Goal: Information Seeking & Learning: Learn about a topic

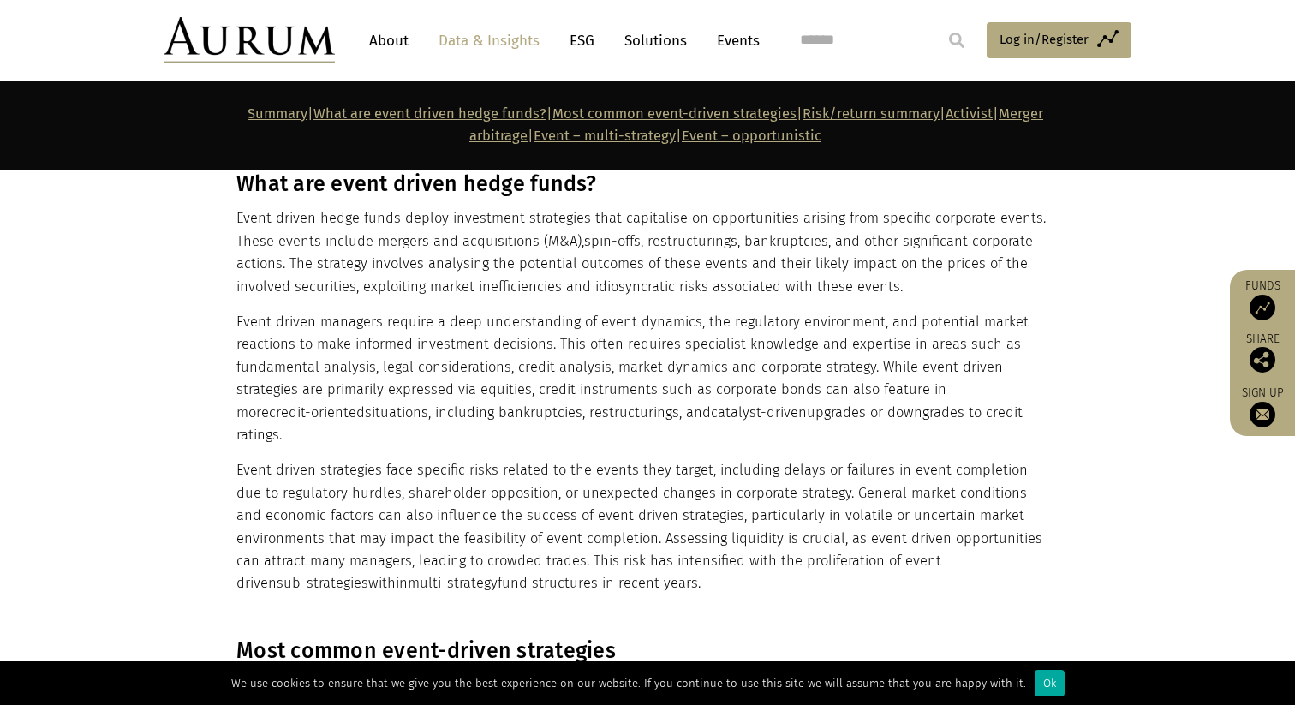
scroll to position [1236, 0]
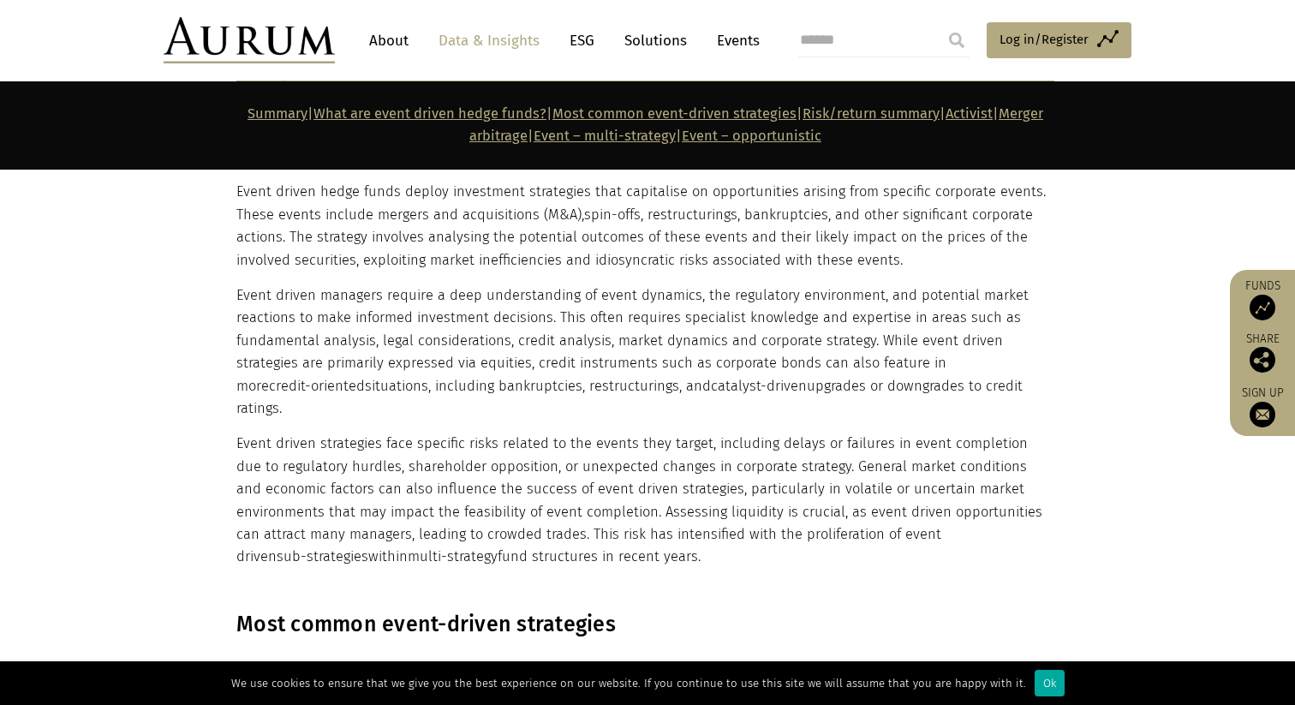
click at [683, 318] on p "Event driven managers require a deep understanding of event dynamics, the regul…" at bounding box center [645, 351] width 818 height 135
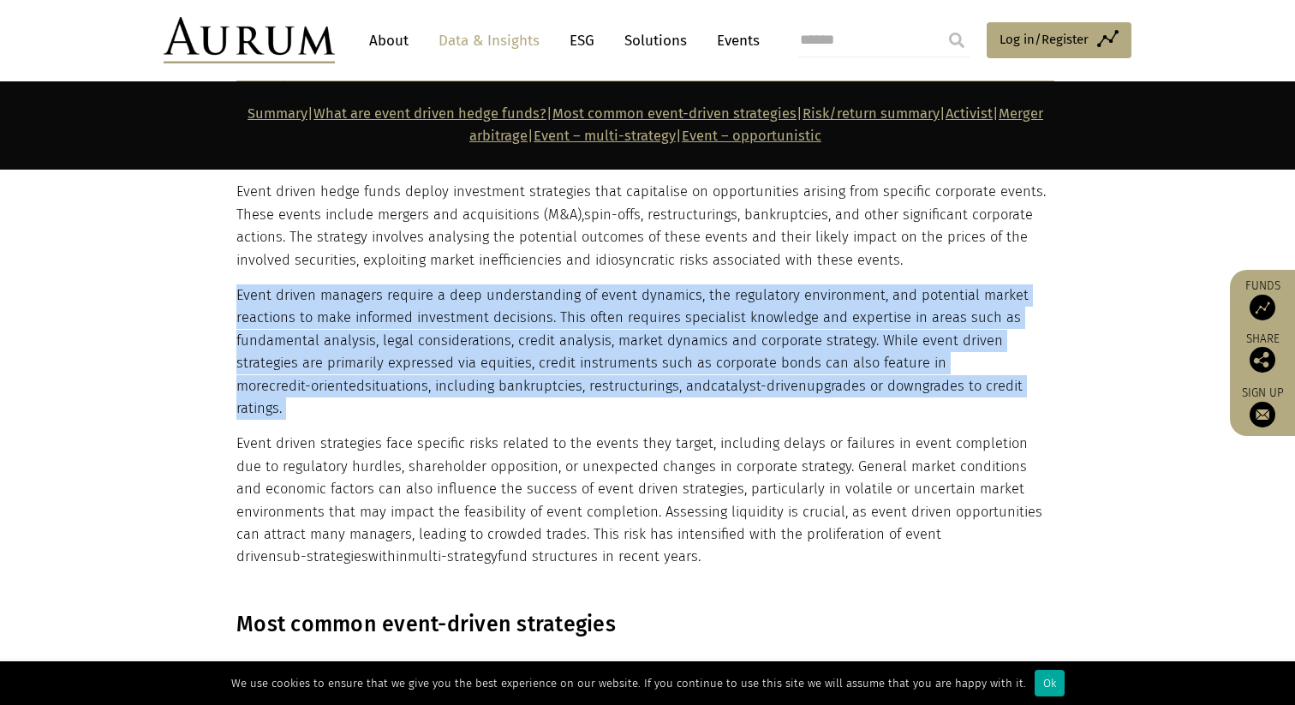
click at [683, 318] on p "Event driven managers require a deep understanding of event dynamics, the regul…" at bounding box center [645, 351] width 818 height 135
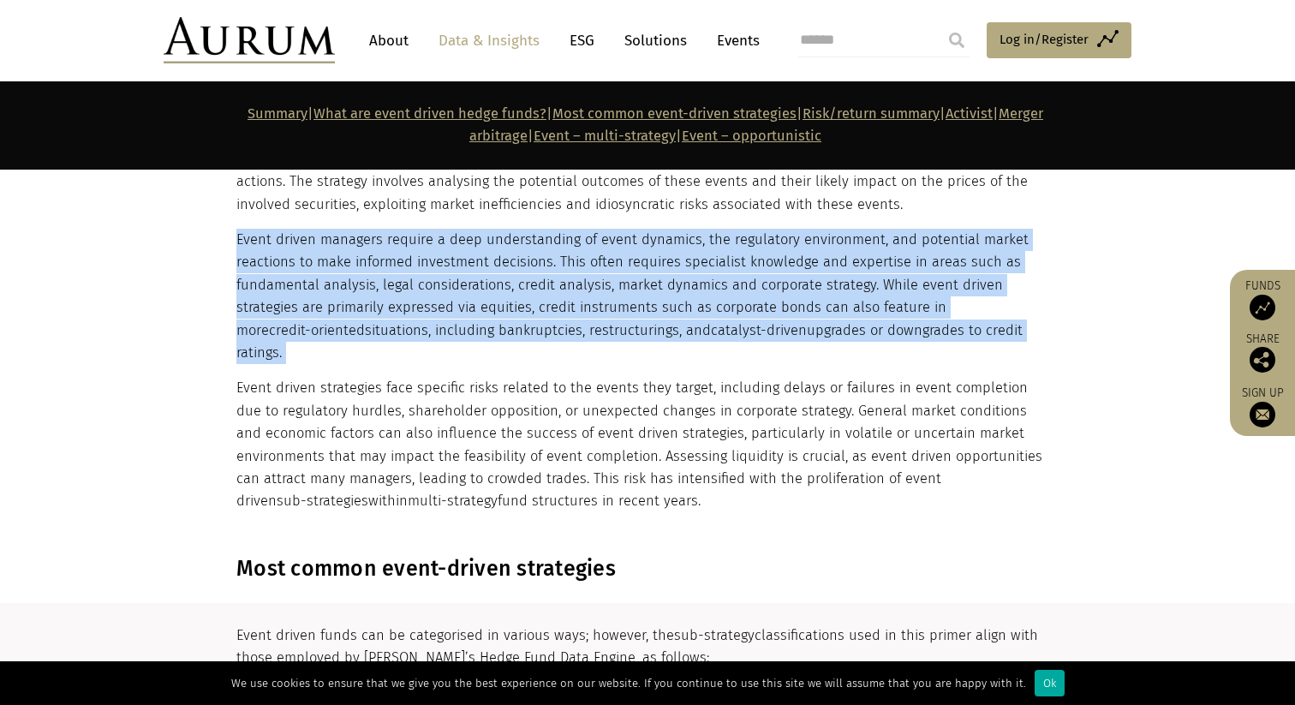
scroll to position [1288, 0]
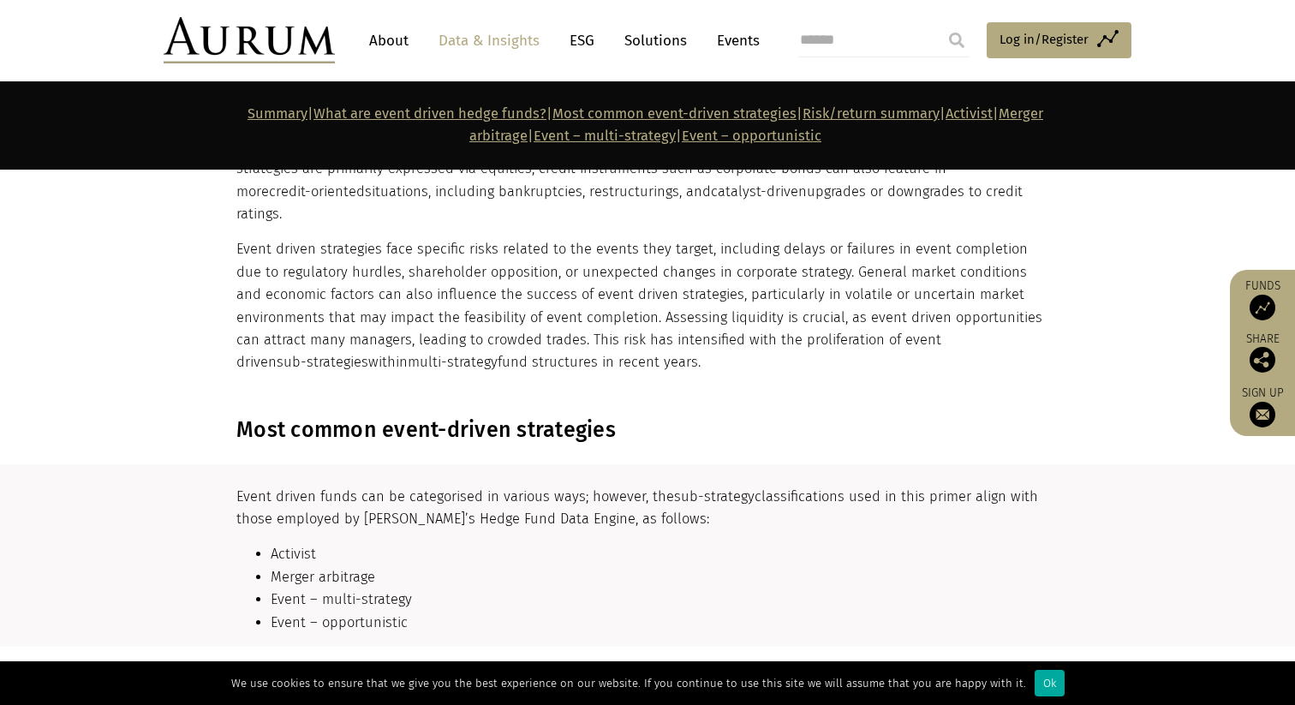
click at [1095, 396] on section "Most common event-driven strategies" at bounding box center [647, 430] width 1295 height 69
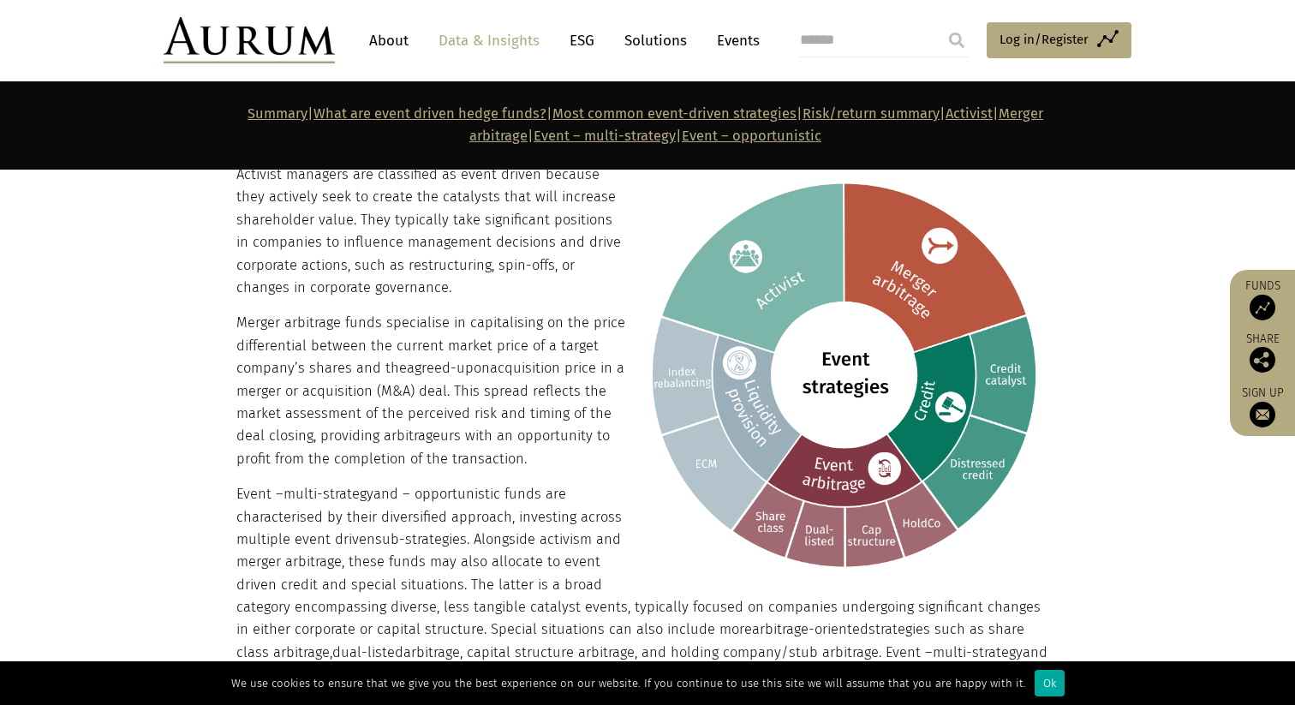
scroll to position [1935, 0]
click at [126, 375] on section "Activist managers are classified as event driven because they actively seek to …" at bounding box center [647, 590] width 1295 height 898
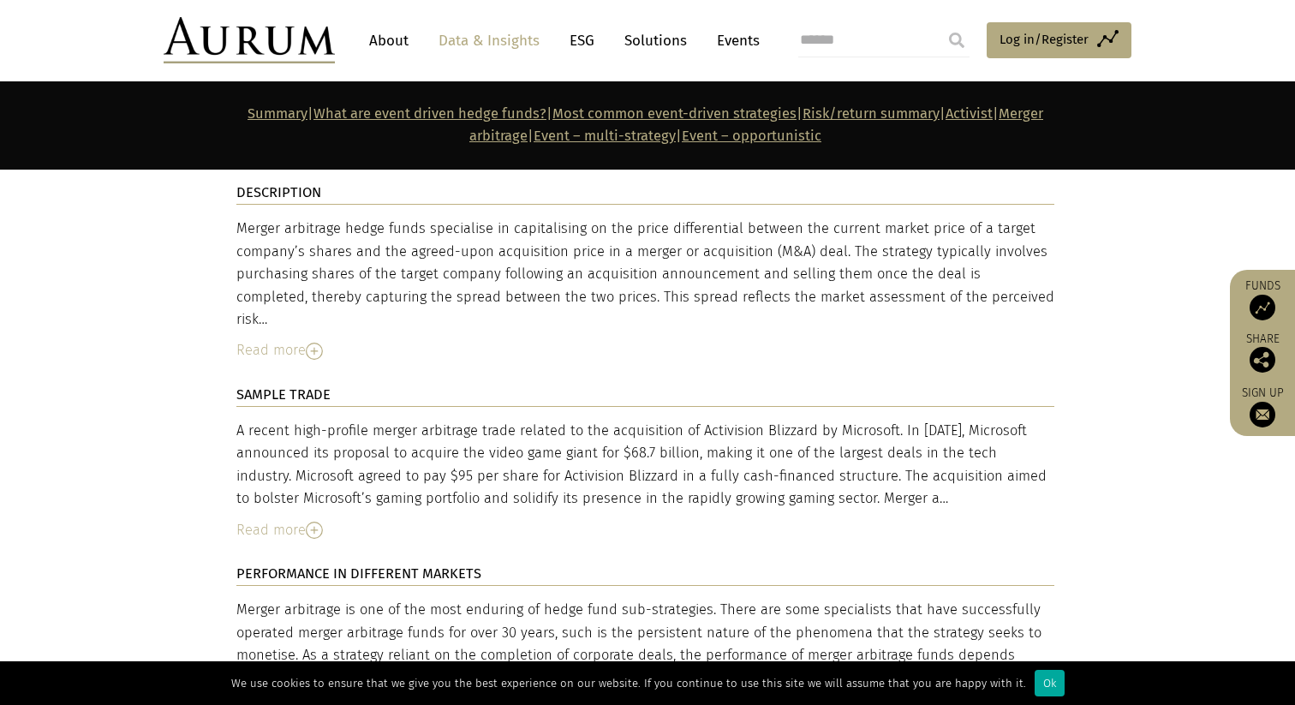
scroll to position [5024, 0]
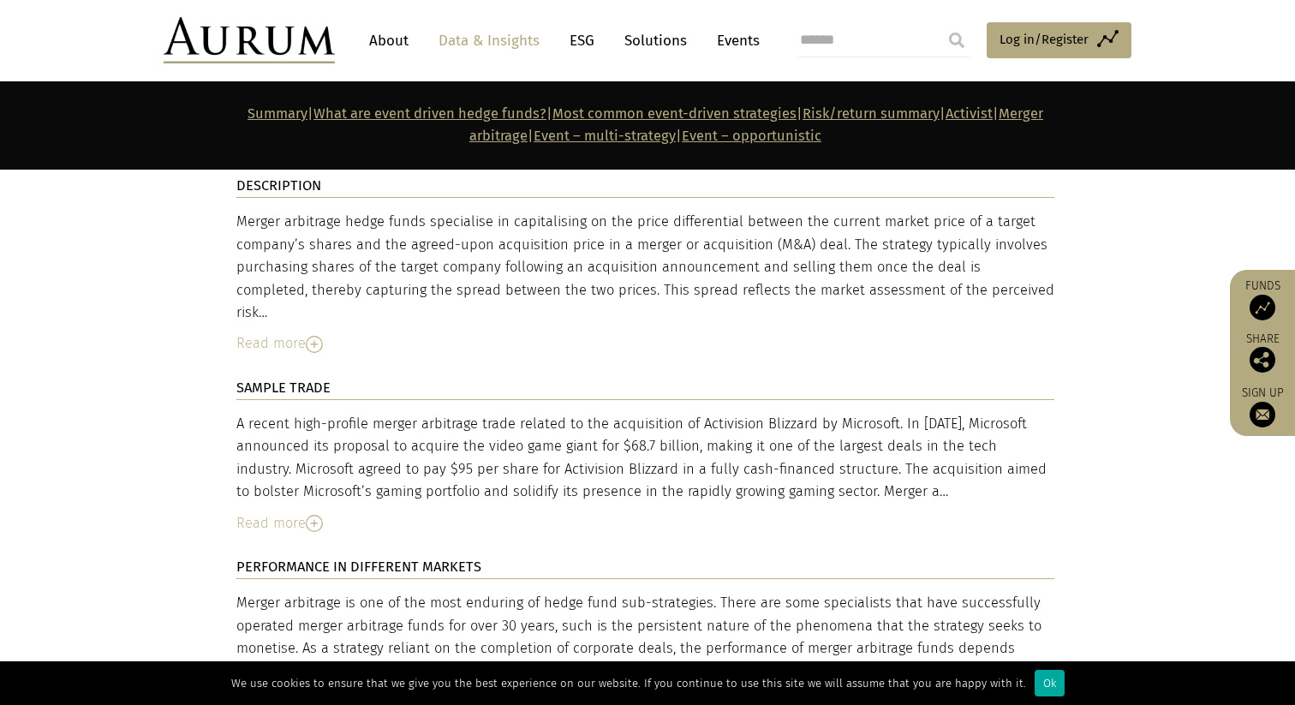
click at [309, 515] on img at bounding box center [314, 523] width 17 height 17
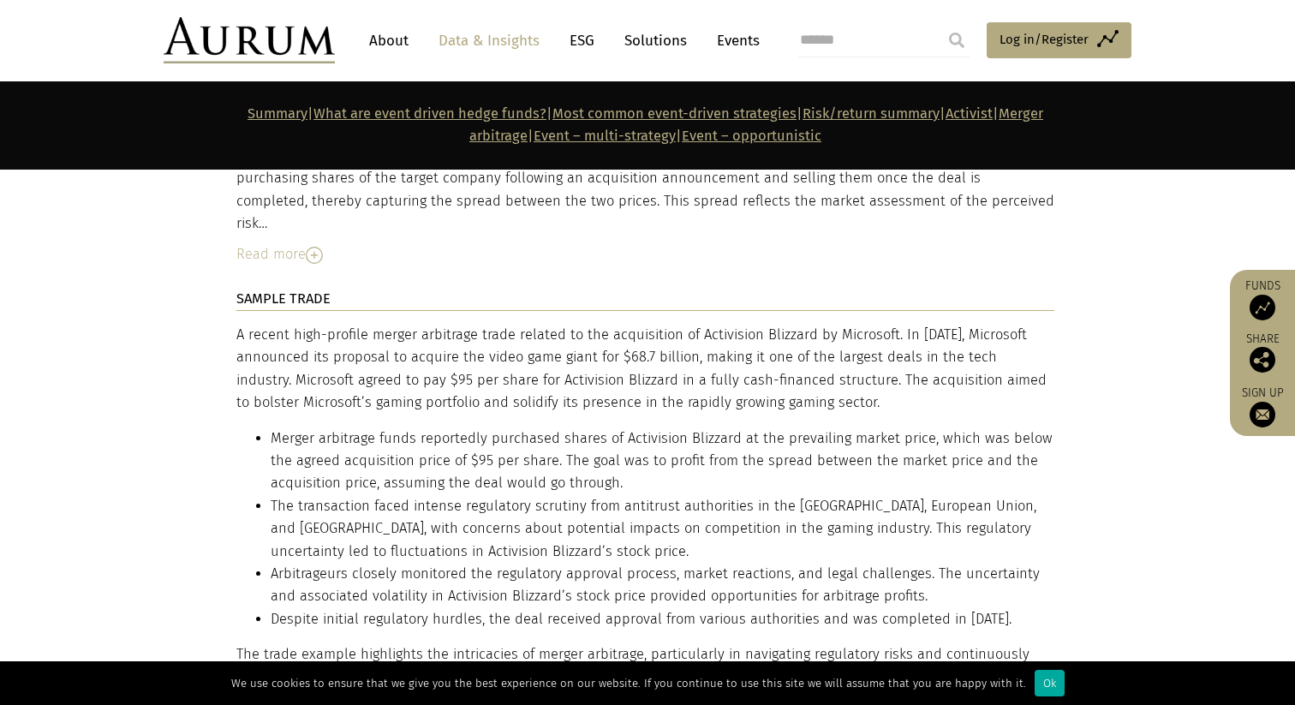
scroll to position [5151, 0]
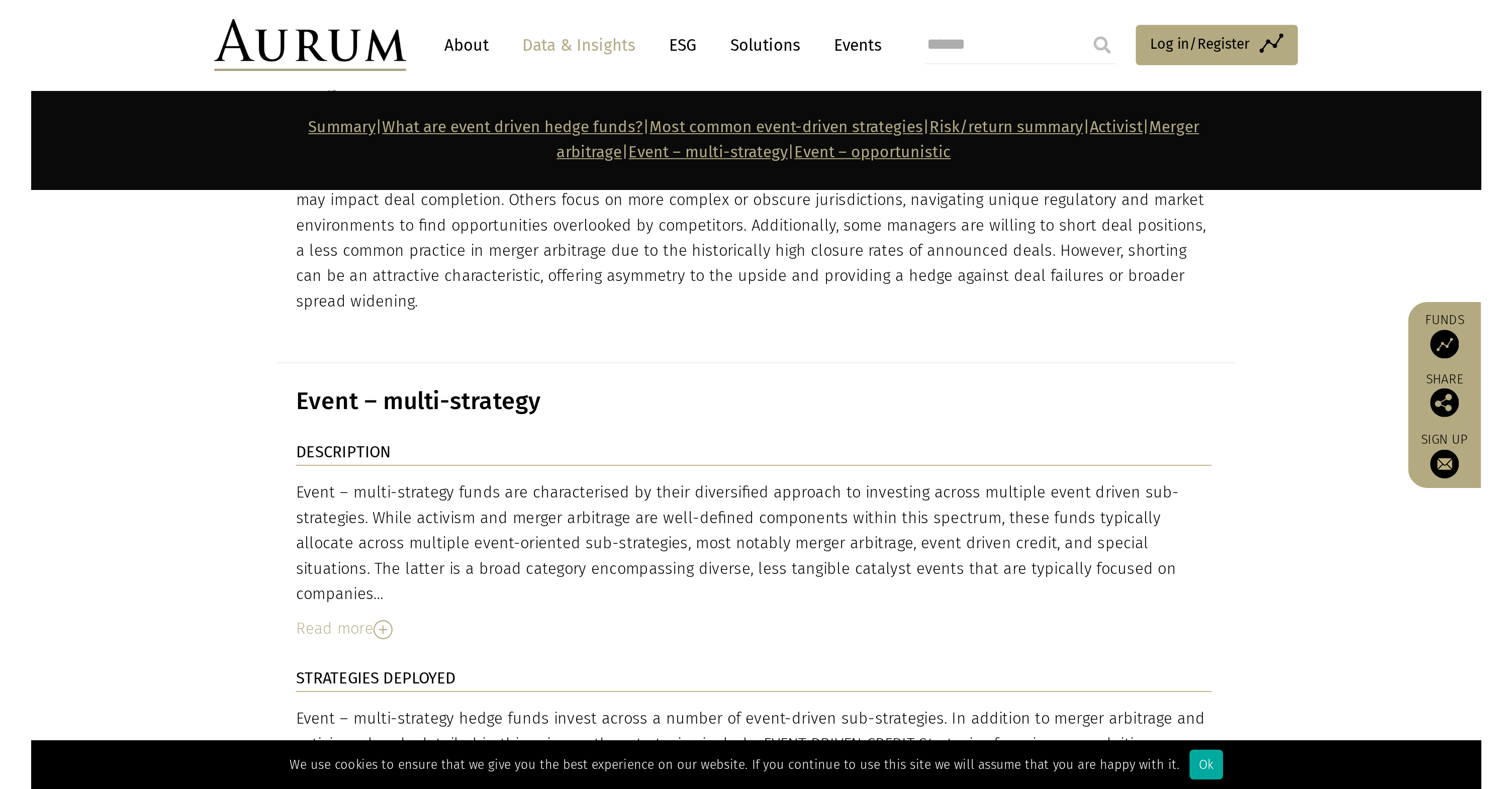
scroll to position [3853, 0]
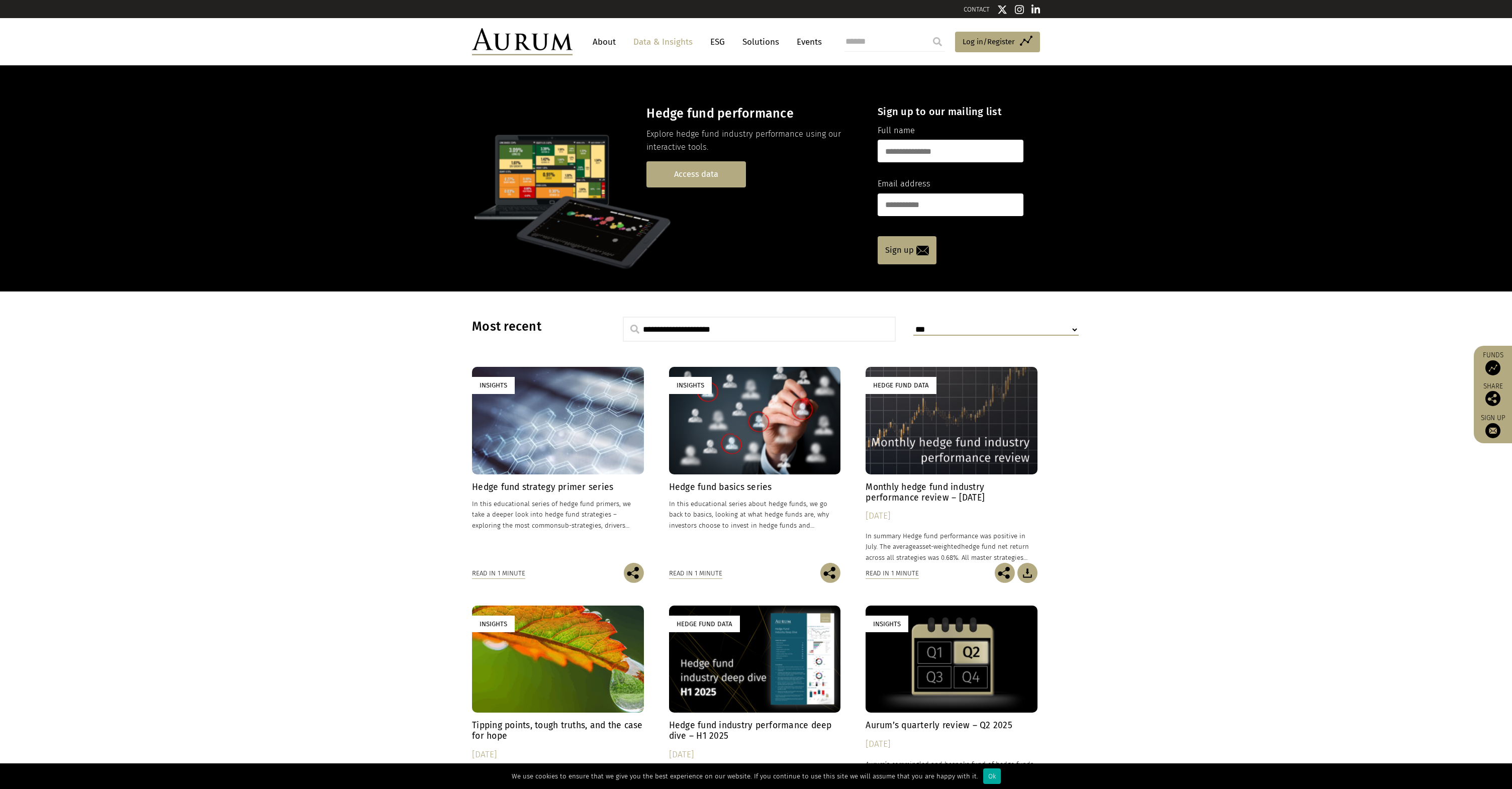
click at [714, 171] on link "Access data" at bounding box center [696, 174] width 100 height 26
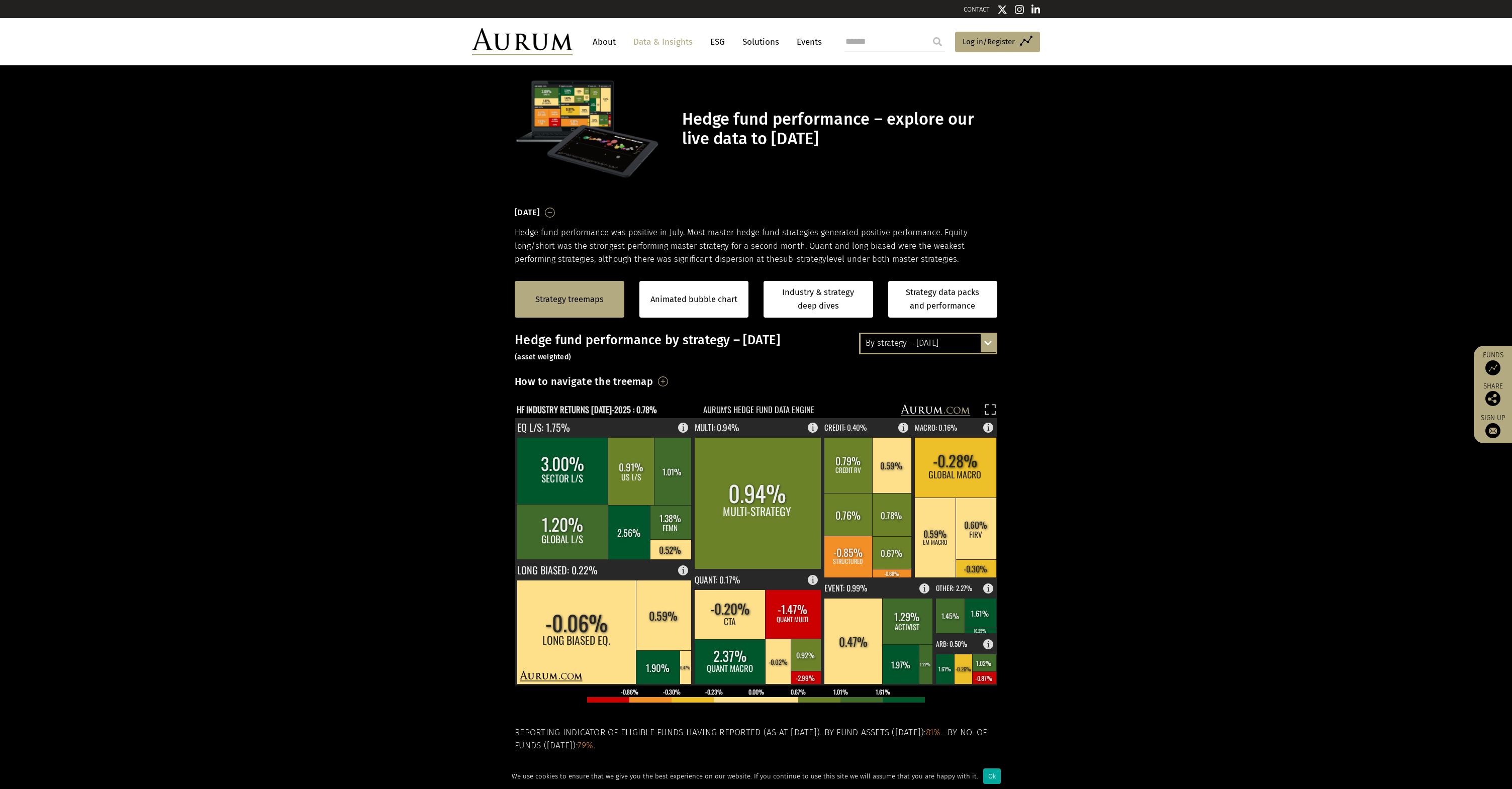
click at [599, 35] on link "About" at bounding box center [604, 42] width 33 height 19
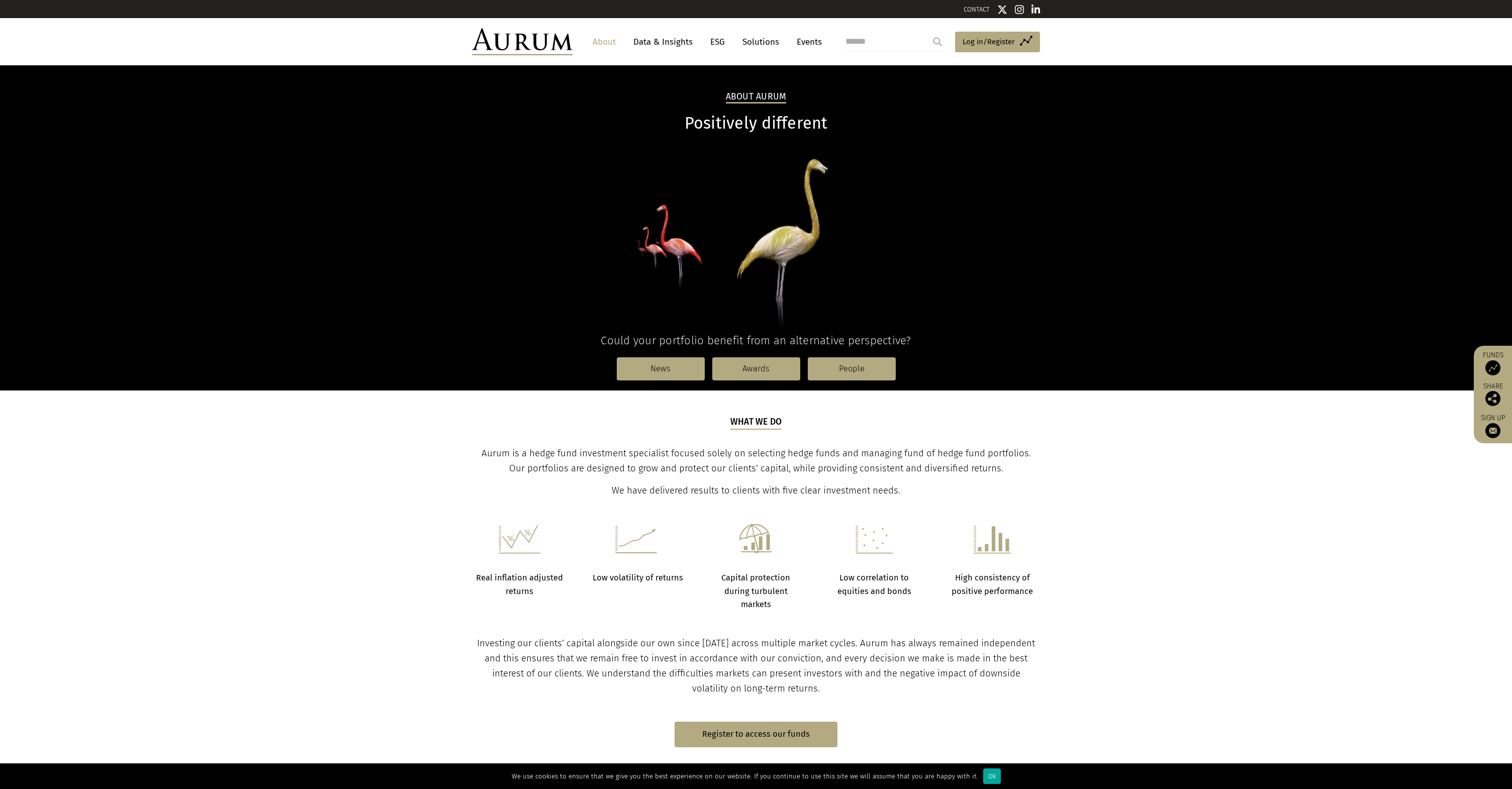
drag, startPoint x: 576, startPoint y: 442, endPoint x: 580, endPoint y: 467, distance: 25.3
click at [576, 453] on div "What we do Aurum is a hedge fund investment specialist focused solely on select…" at bounding box center [756, 456] width 565 height 83
click at [580, 467] on span "Aurum is a hedge fund investment specialist focused solely on selecting hedge f…" at bounding box center [756, 460] width 549 height 26
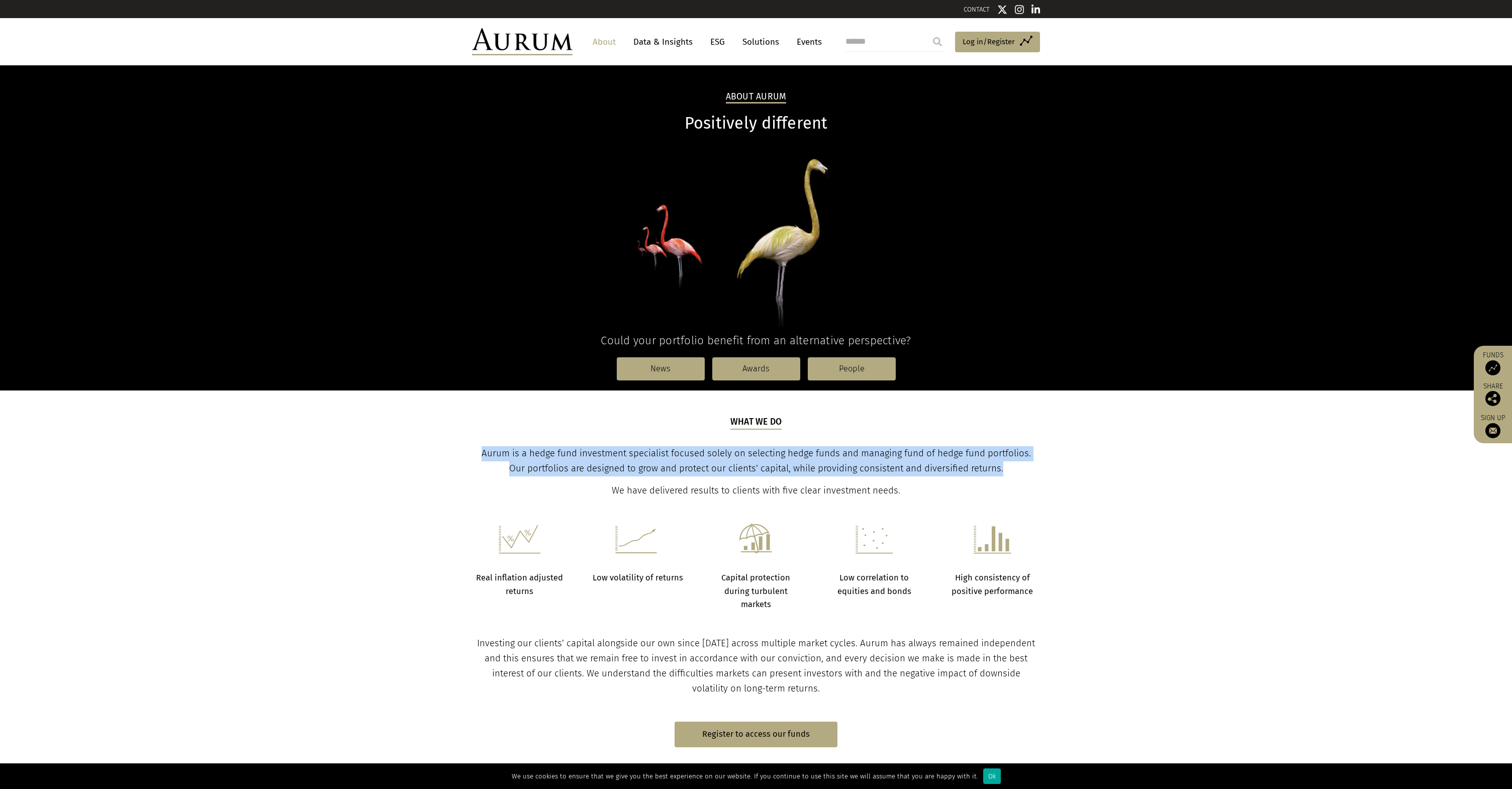
click at [580, 467] on span "Aurum is a hedge fund investment specialist focused solely on selecting hedge f…" at bounding box center [756, 460] width 549 height 26
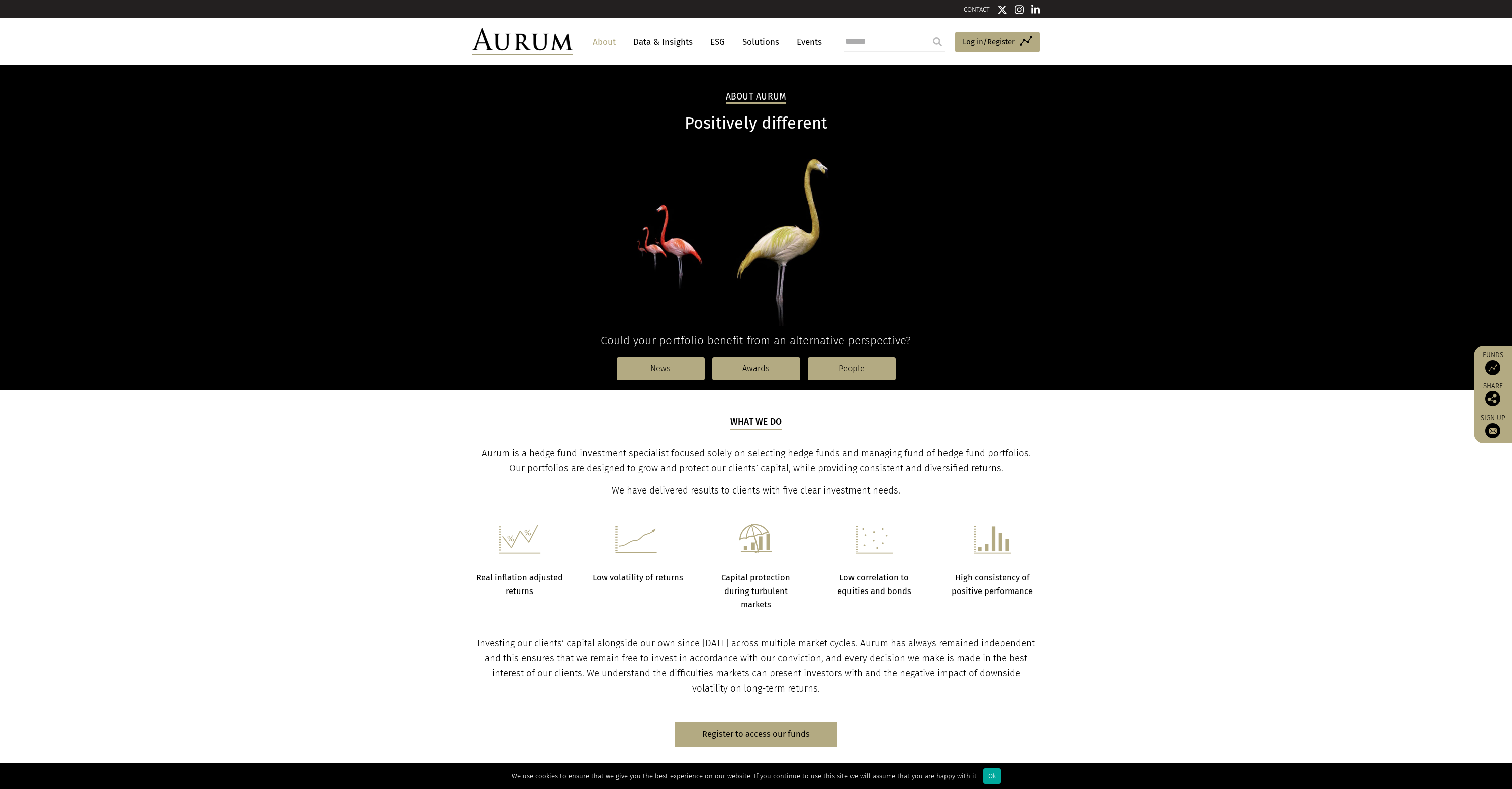
click at [481, 438] on div "What we do Aurum is a hedge fund investment specialist focused solely on select…" at bounding box center [756, 456] width 565 height 83
click at [681, 462] on p "Aurum is a hedge fund investment specialist focused solely on selecting hedge f…" at bounding box center [756, 460] width 565 height 30
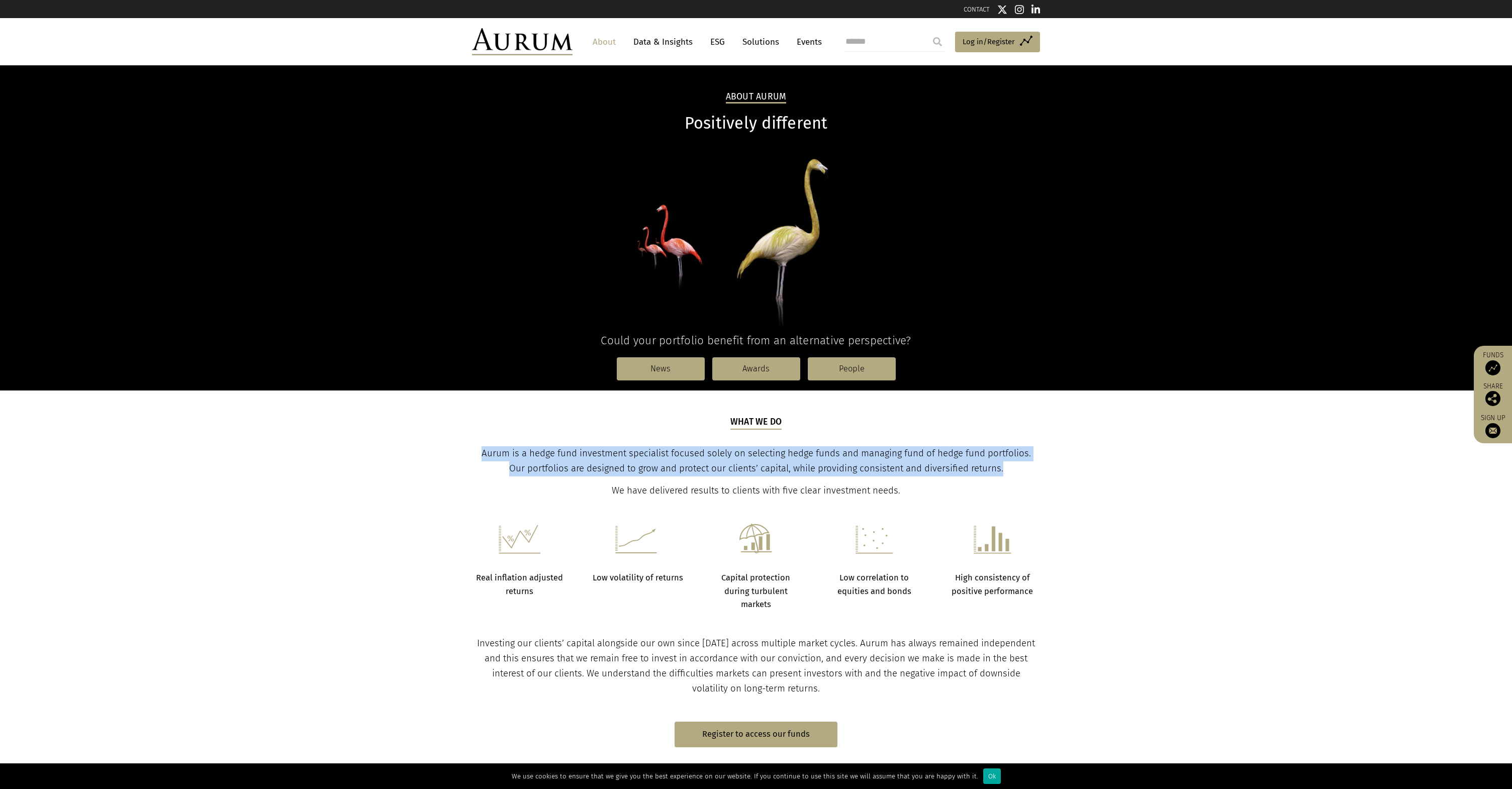
click at [681, 462] on p "Aurum is a hedge fund investment specialist focused solely on selecting hedge f…" at bounding box center [756, 460] width 565 height 30
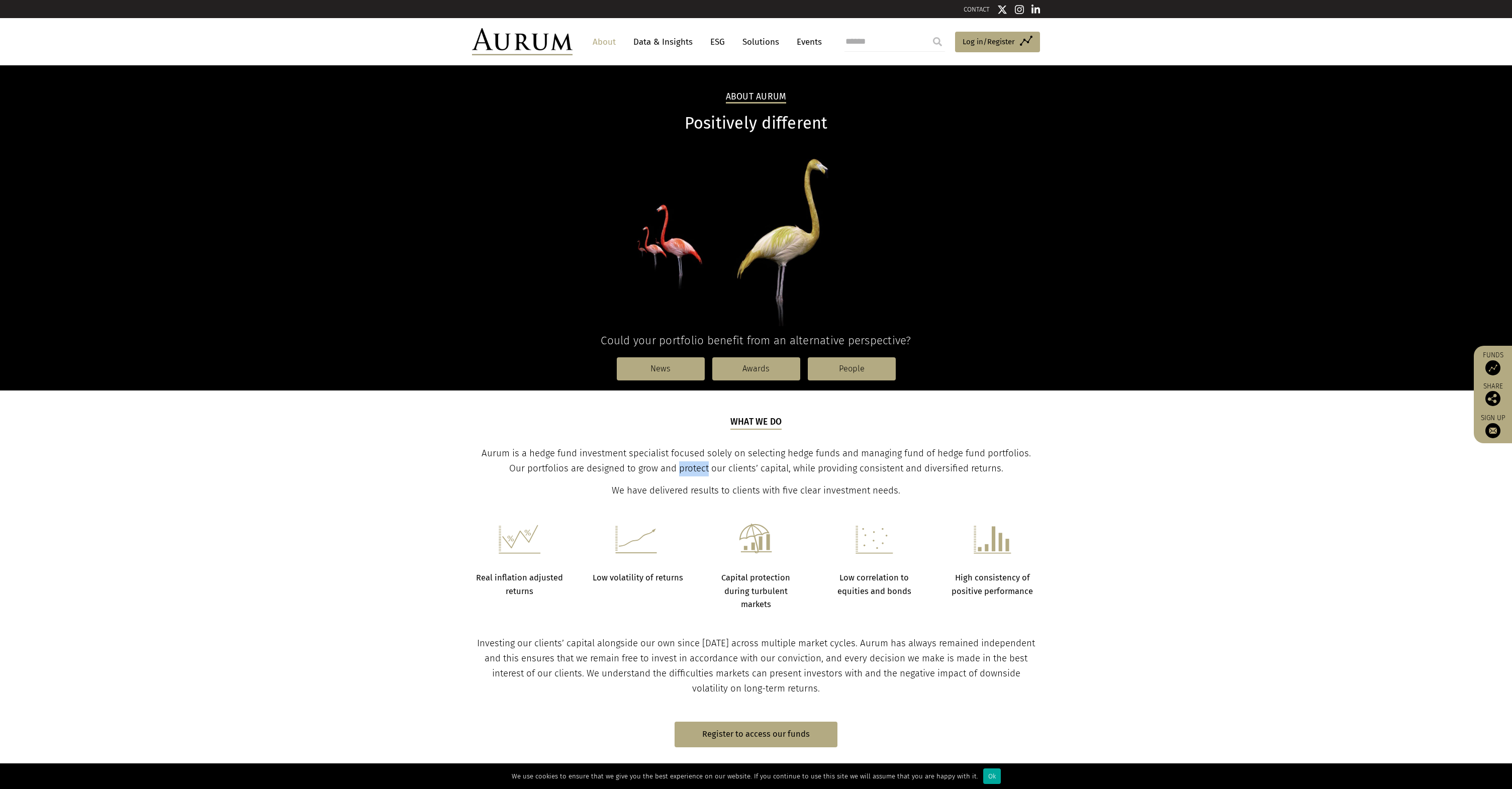
click at [681, 462] on p "Aurum is a hedge fund investment specialist focused solely on selecting hedge f…" at bounding box center [756, 460] width 565 height 30
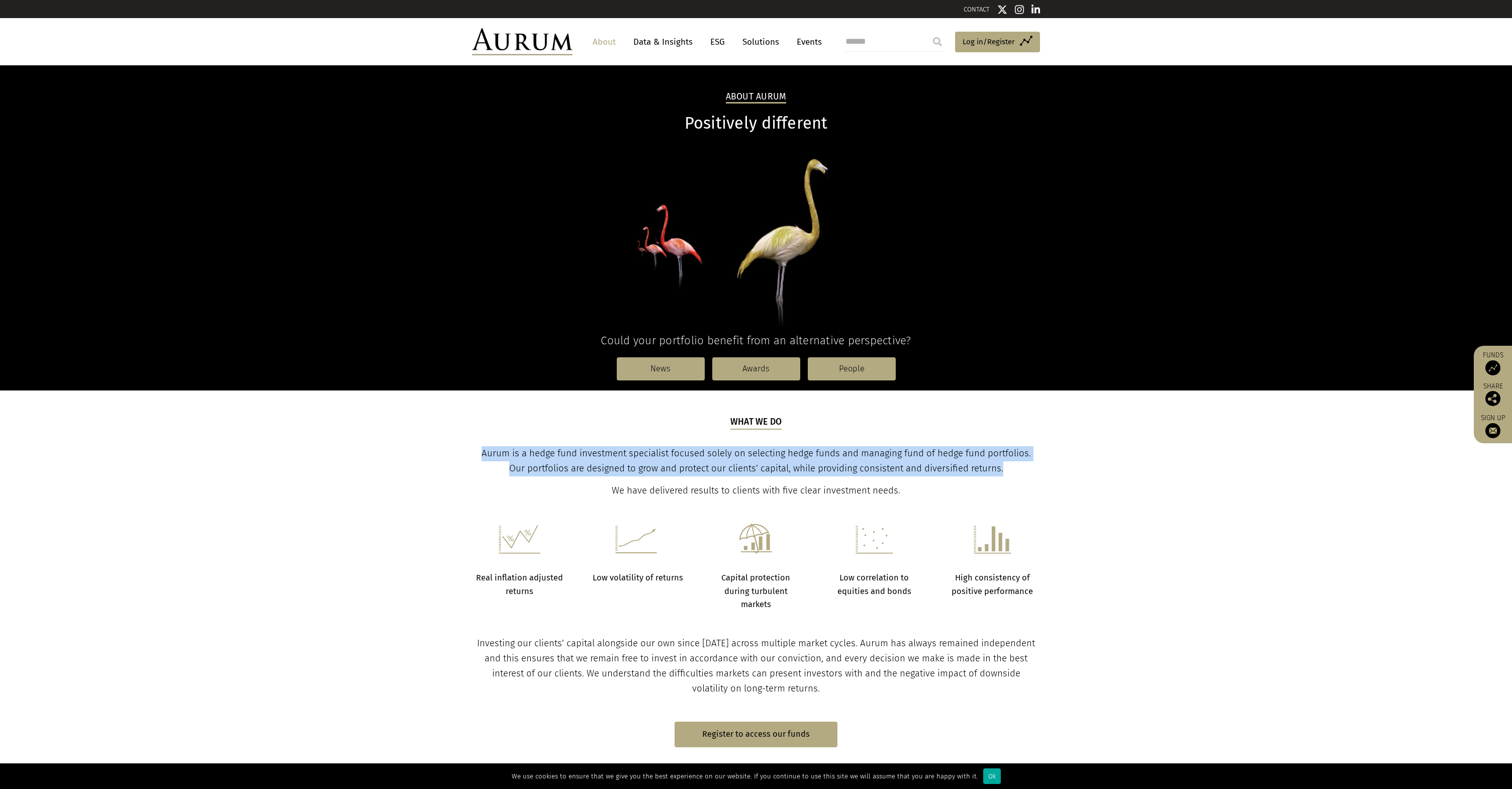
click at [681, 462] on p "Aurum is a hedge fund investment specialist focused solely on selecting hedge f…" at bounding box center [756, 460] width 565 height 30
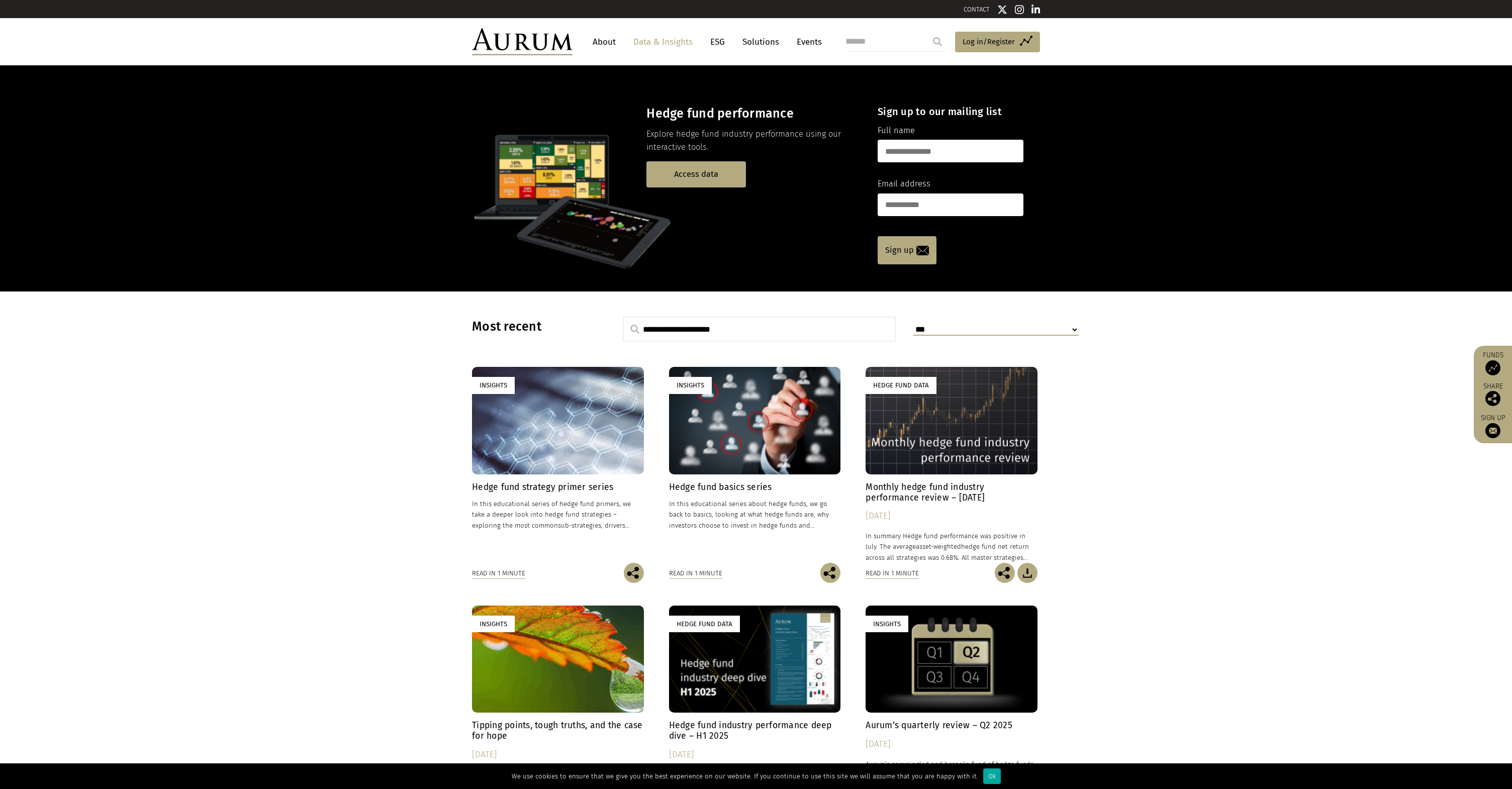
click at [691, 140] on p "Explore hedge fund industry performance using our interactive tools." at bounding box center [753, 141] width 214 height 26
click at [691, 139] on p "Explore hedge fund industry performance using our interactive tools." at bounding box center [753, 141] width 214 height 26
click at [691, 138] on p "Explore hedge fund industry performance using our interactive tools." at bounding box center [753, 141] width 214 height 26
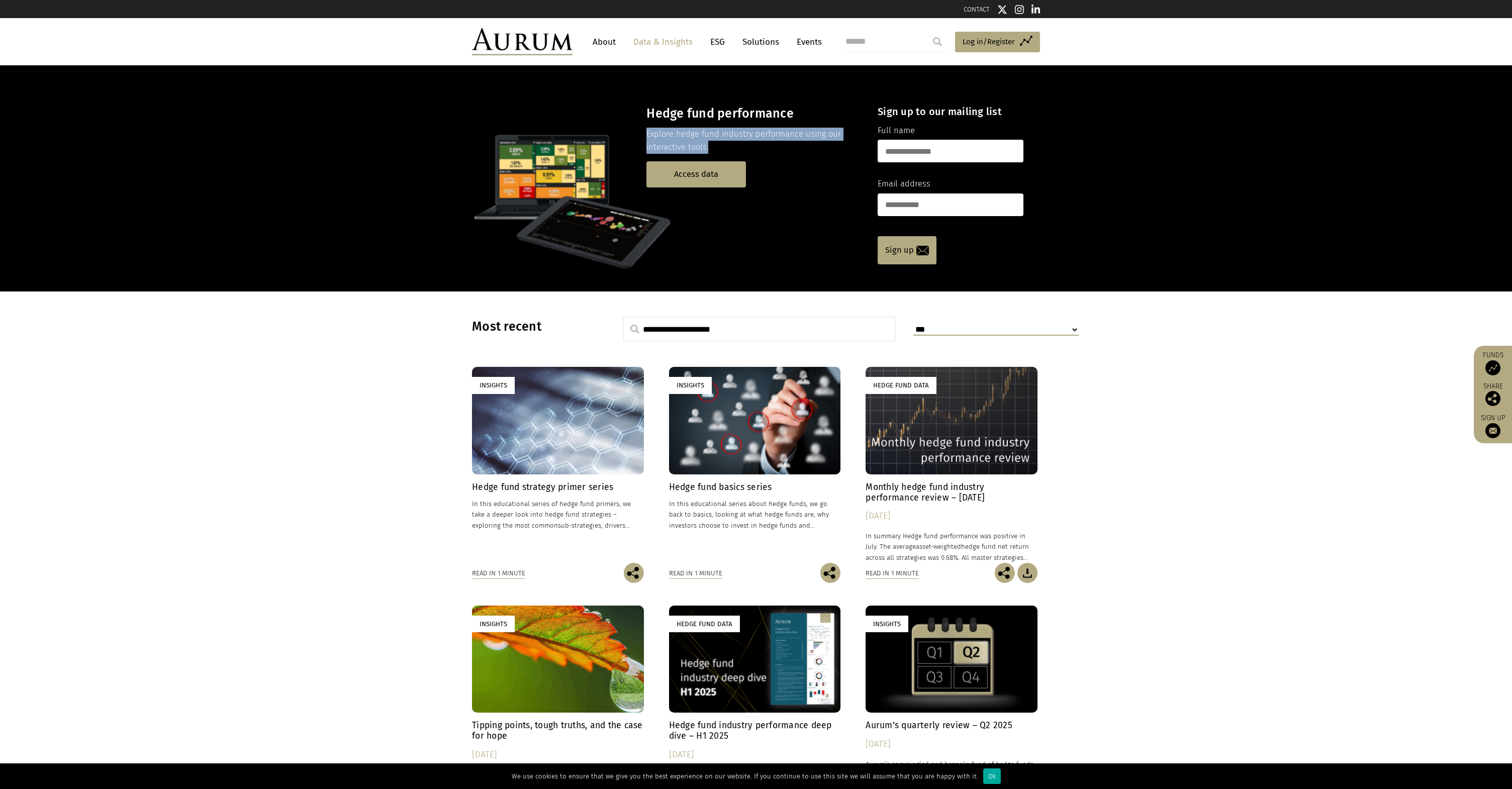
click at [747, 150] on p "Explore hedge fund industry performance using our interactive tools." at bounding box center [753, 141] width 214 height 26
click at [681, 180] on link "Access data" at bounding box center [696, 174] width 100 height 26
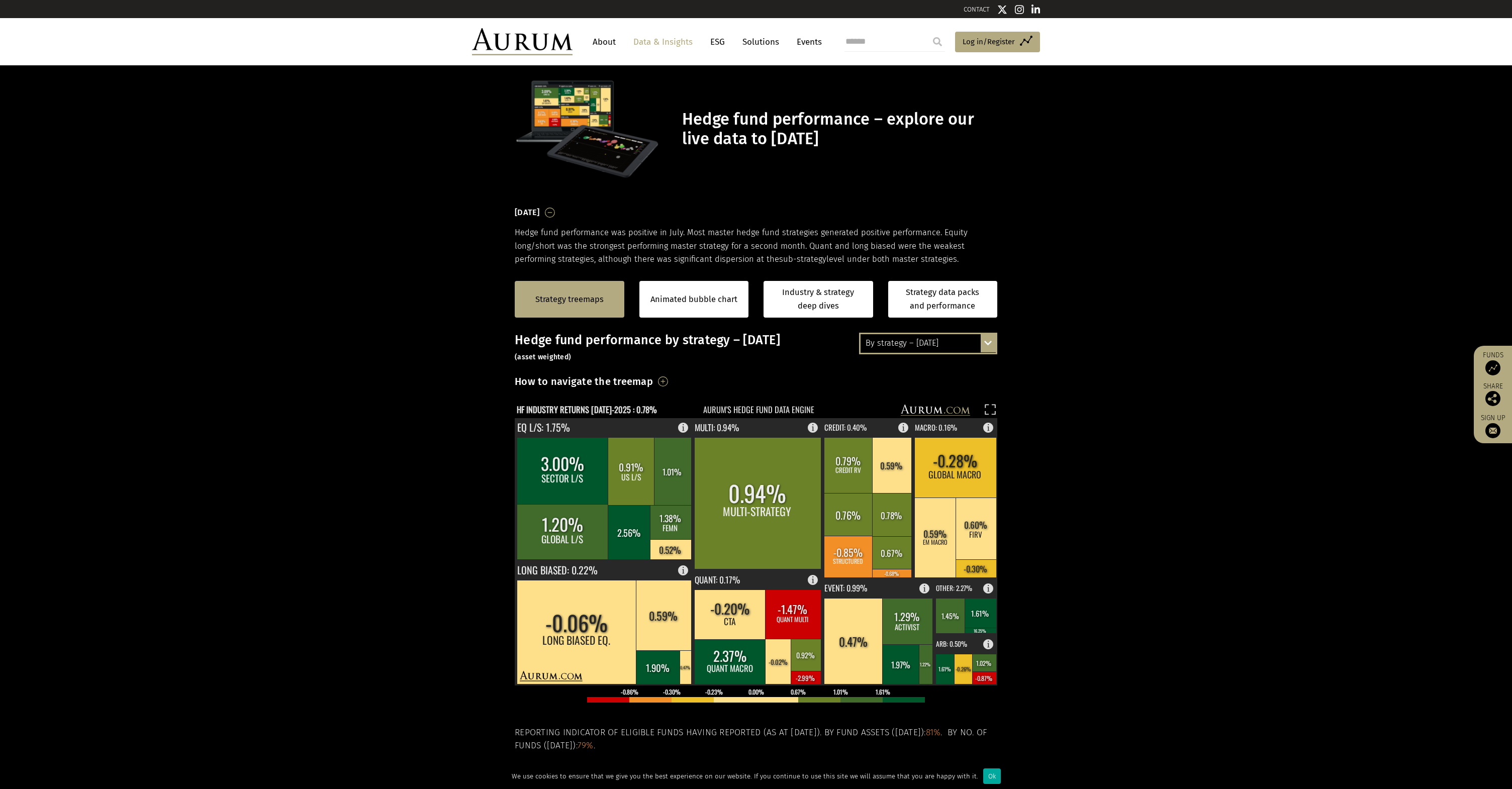
click at [1071, 606] on section "Strategy treemaps Animated bubble chart Industry & strategy deep dives Strategy…" at bounding box center [756, 580] width 1512 height 628
click at [751, 340] on h3 "Hedge fund performance by strategy – July 2025 (asset weighted)" at bounding box center [756, 347] width 482 height 30
click at [751, 340] on h3 "Hedge fund performance by strategy – July 2025 (asset weighted)" at bounding box center [756, 347] width 482 height 30
click at [545, 348] on h3 "Hedge fund performance by strategy – July 2025 (asset weighted)" at bounding box center [756, 347] width 482 height 30
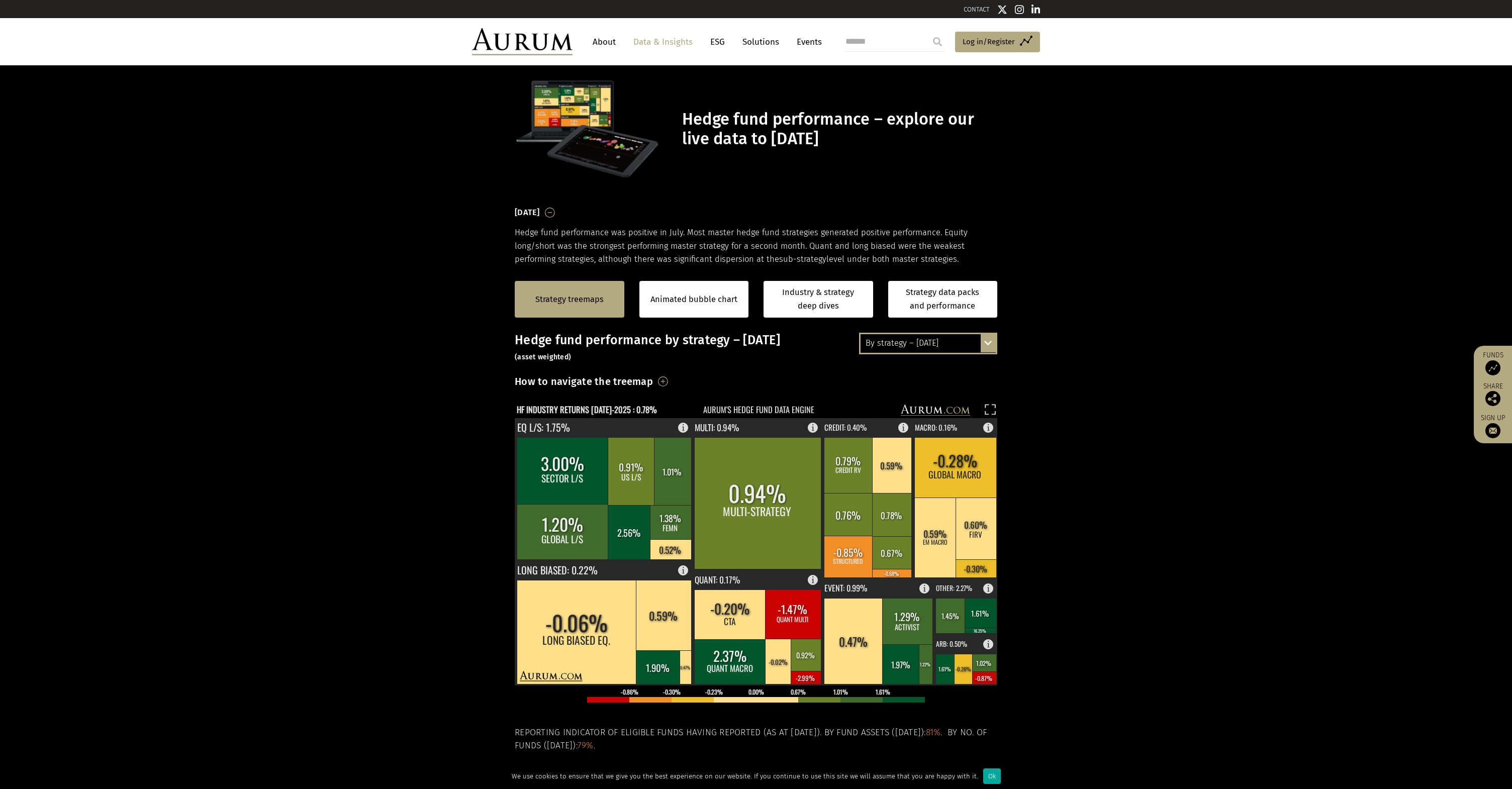
click at [546, 355] on small "(asset weighted)" at bounding box center [543, 357] width 56 height 9
click at [488, 361] on section "Strategy treemaps Animated bubble chart Industry & strategy deep dives Strategy…" at bounding box center [756, 580] width 1512 height 628
click at [467, 371] on section "Strategy treemaps Animated bubble chart Industry & strategy deep dives Strategy…" at bounding box center [756, 580] width 1512 height 628
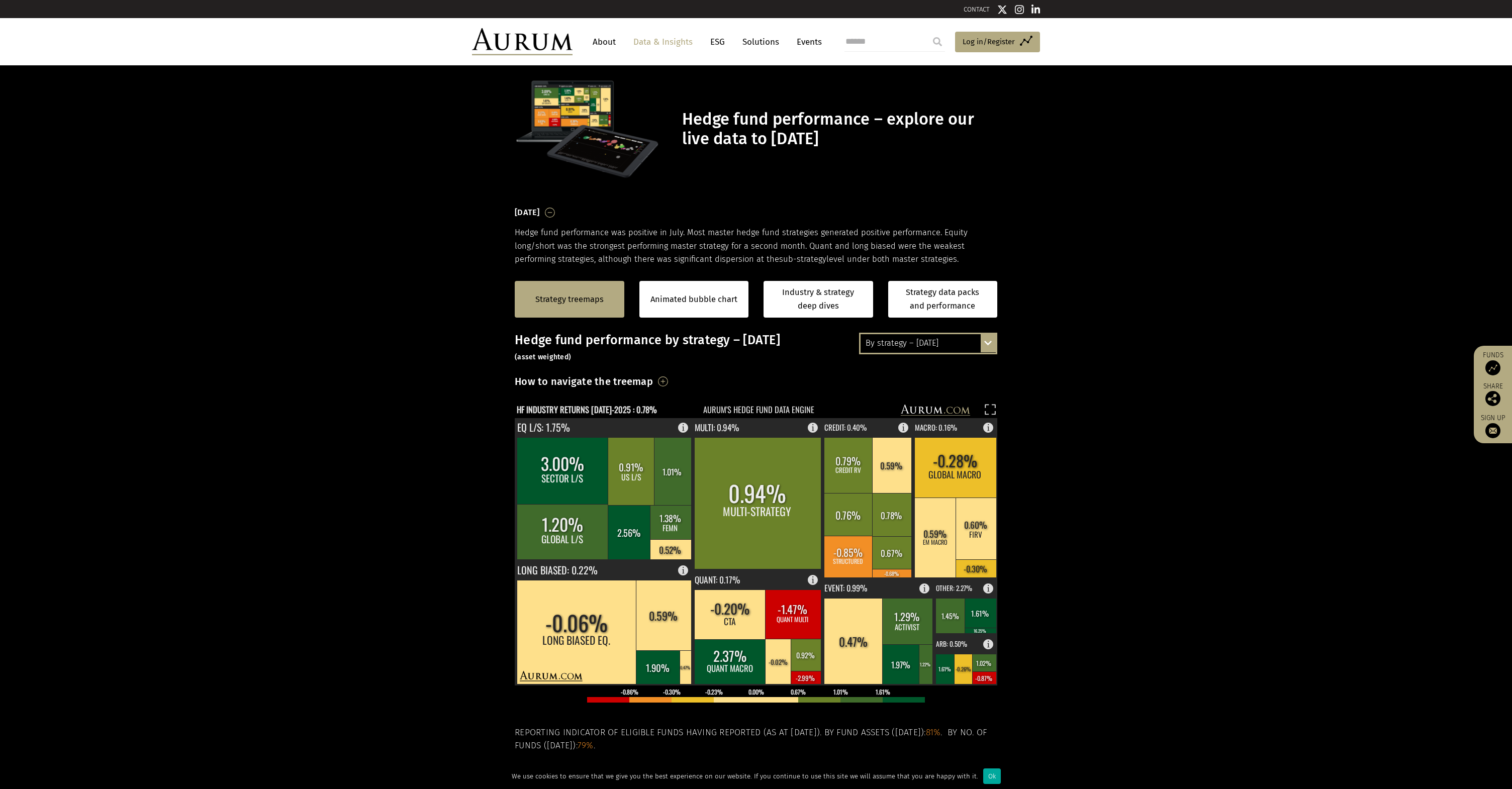
click at [800, 127] on h1 "Hedge fund performance – explore our live data to July 2025" at bounding box center [838, 129] width 313 height 39
click at [800, 127] on h1 "Hedge fund performance – explore our live data to July 2025" at bounding box center [838, 129] width 313 height 39
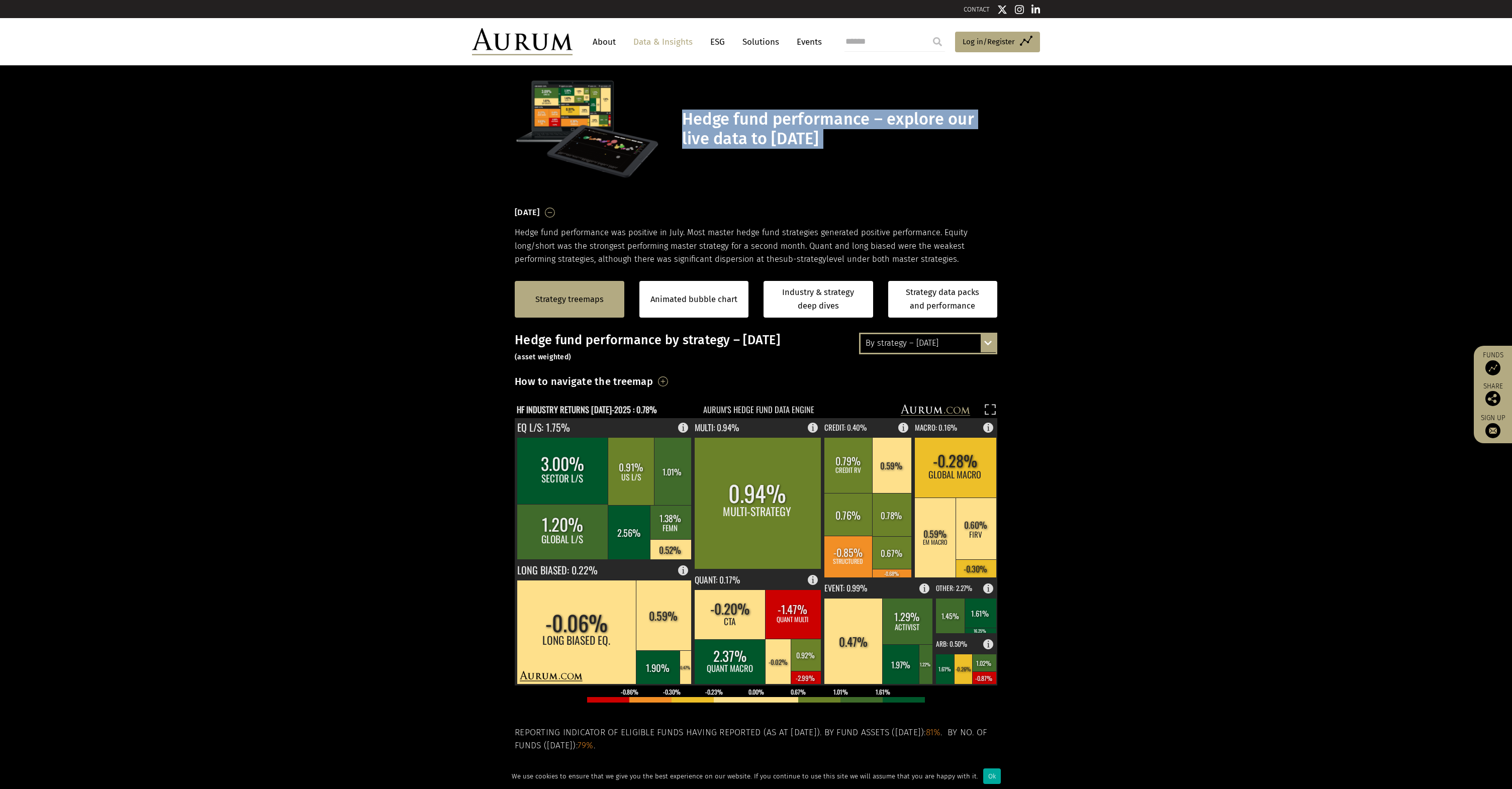
click at [800, 127] on h1 "Hedge fund performance – explore our live data to July 2025" at bounding box center [838, 129] width 313 height 39
click at [1187, 194] on section "Hedge fund performance – explore our live data to July 2025" at bounding box center [756, 135] width 1512 height 140
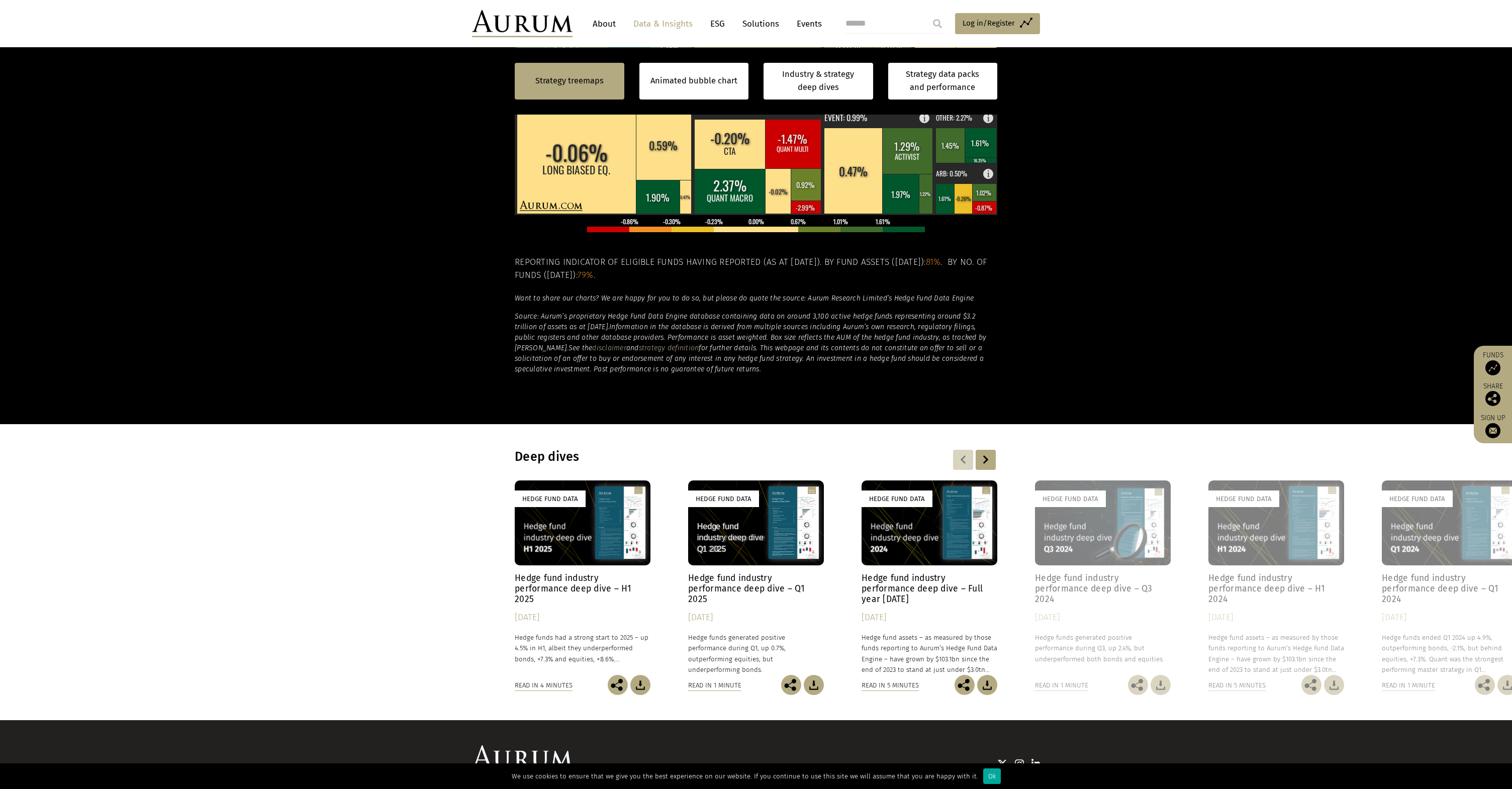
scroll to position [534, 0]
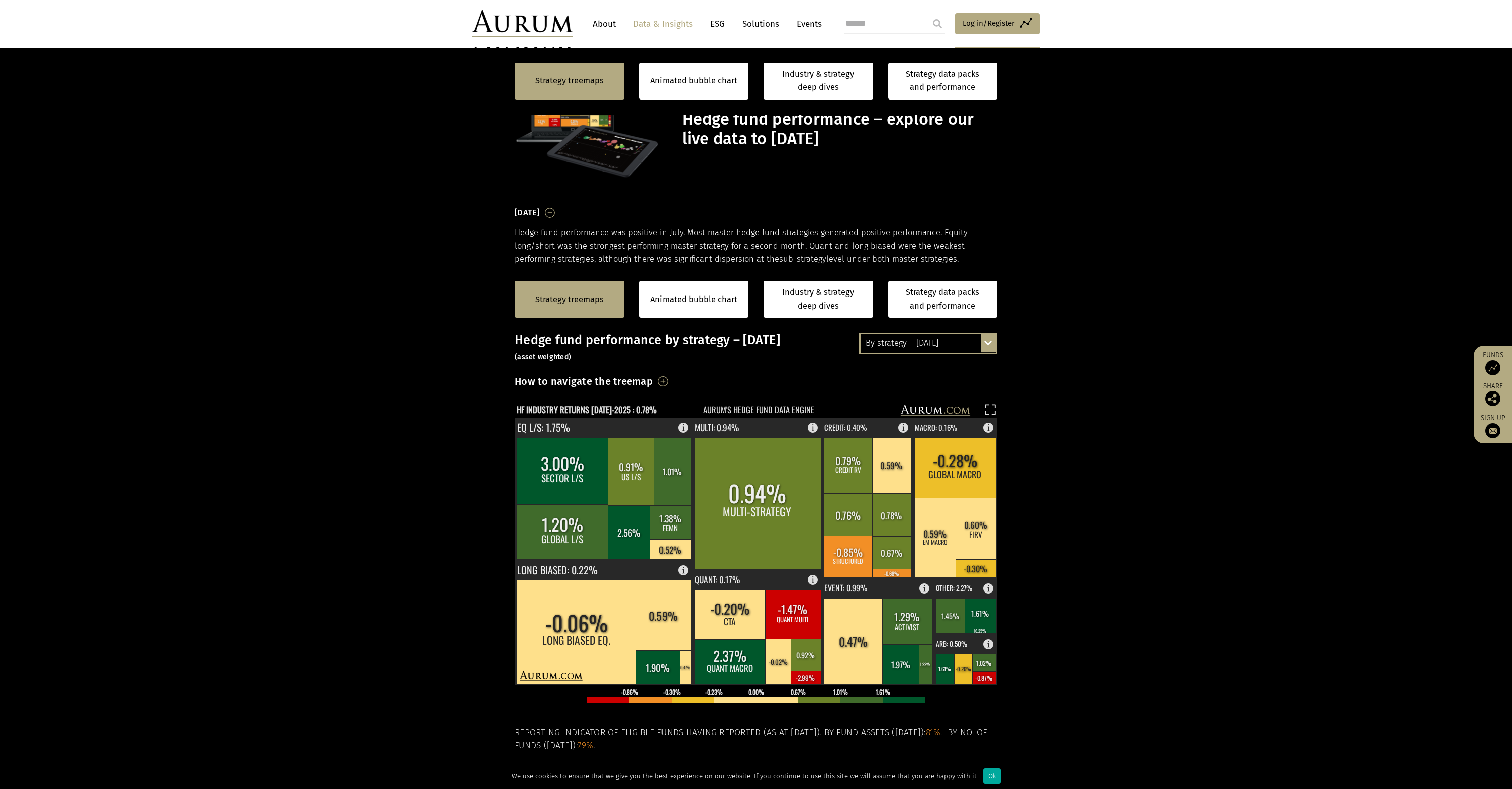
scroll to position [534, 0]
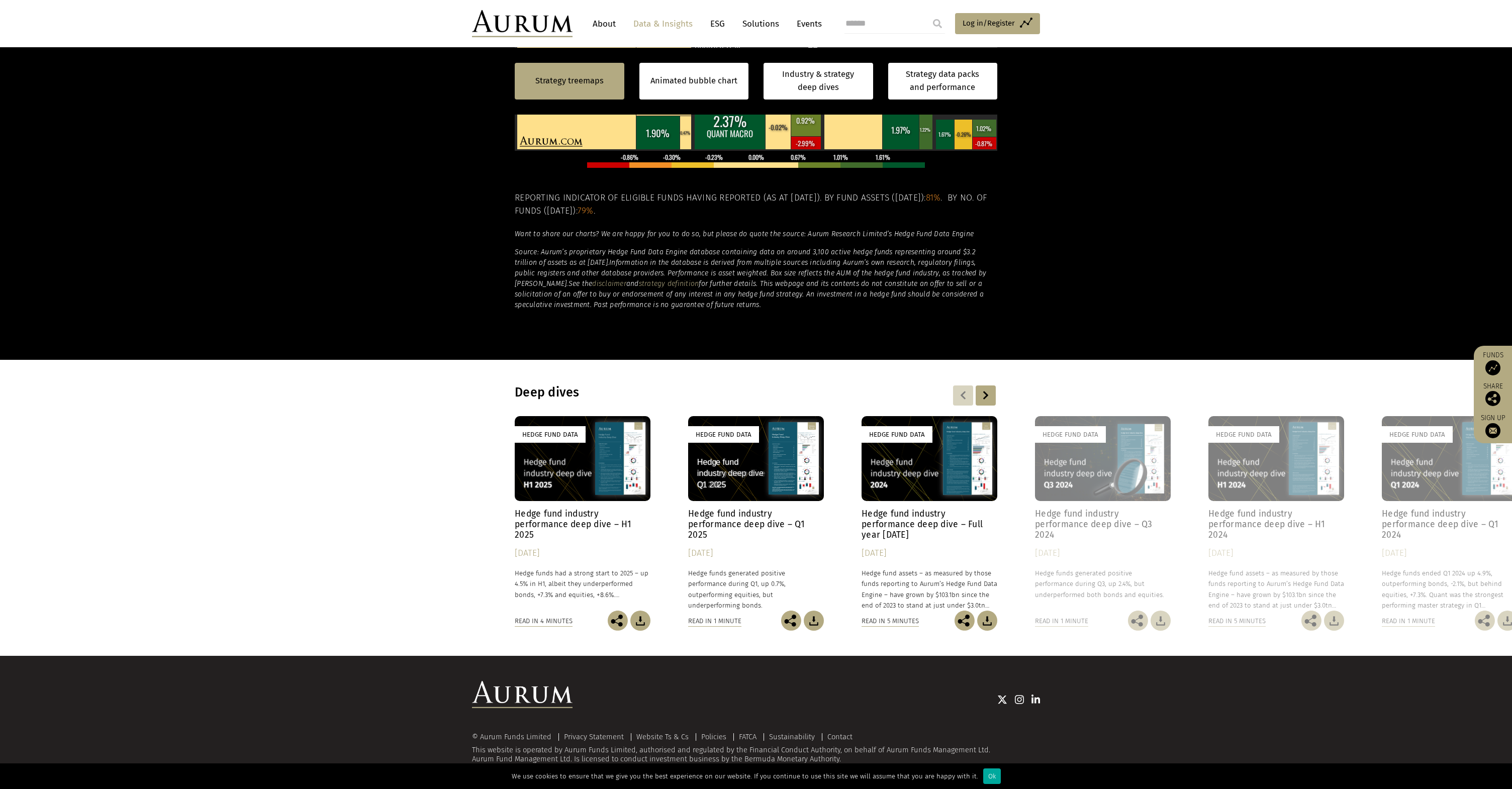
click at [993, 397] on div at bounding box center [986, 395] width 20 height 20
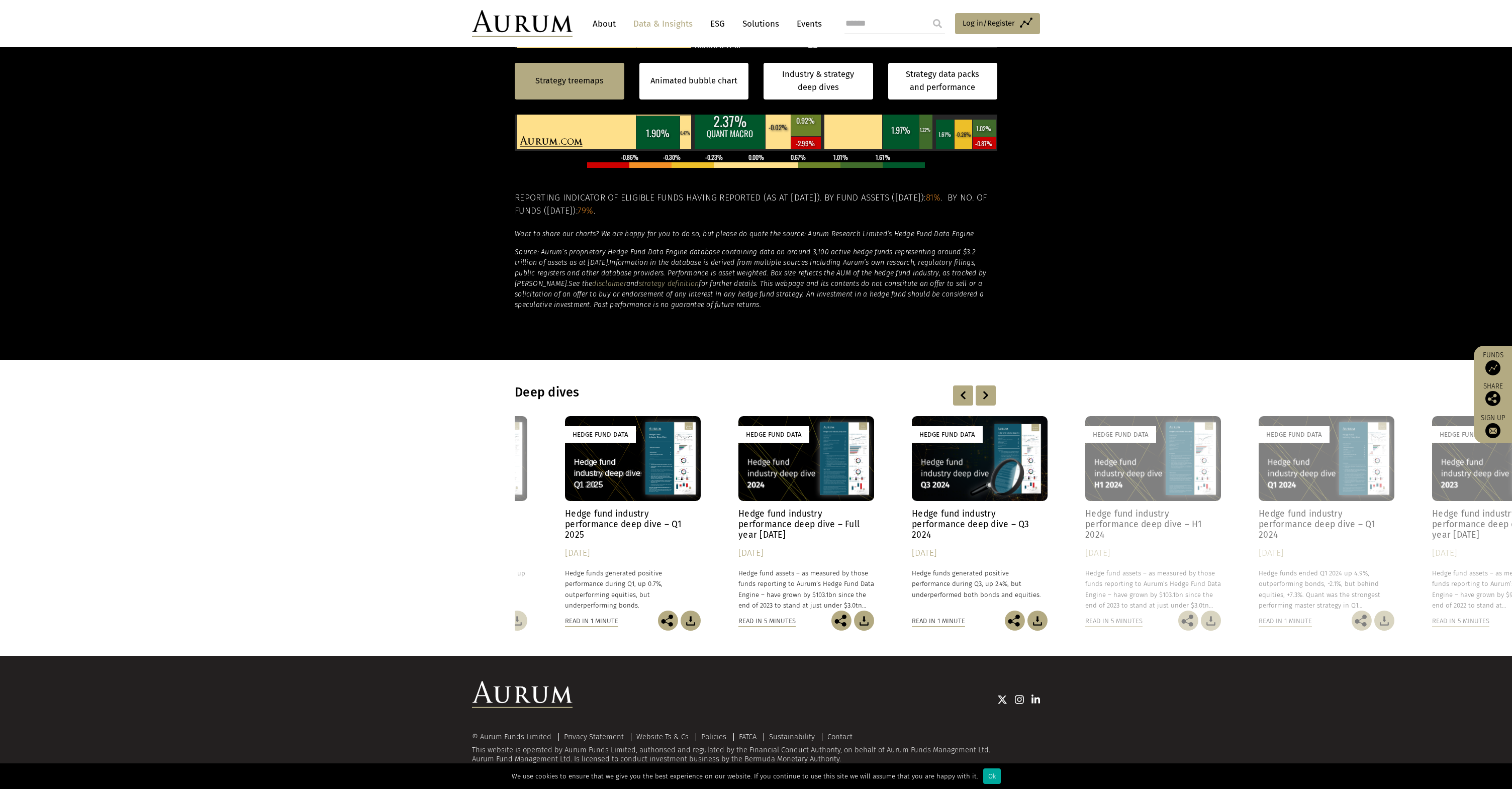
click at [993, 397] on div at bounding box center [986, 395] width 20 height 20
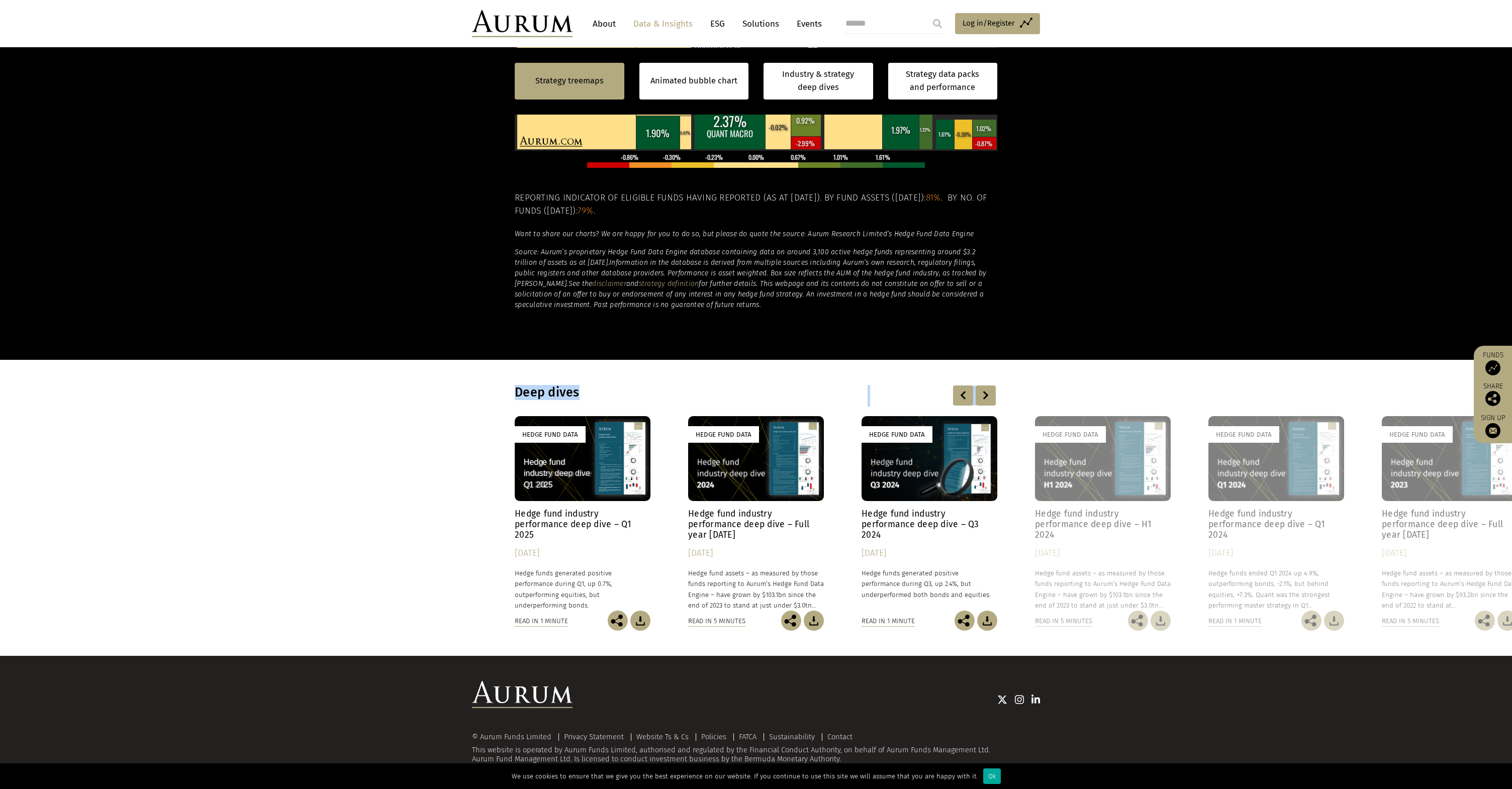
click at [993, 397] on div at bounding box center [986, 395] width 20 height 20
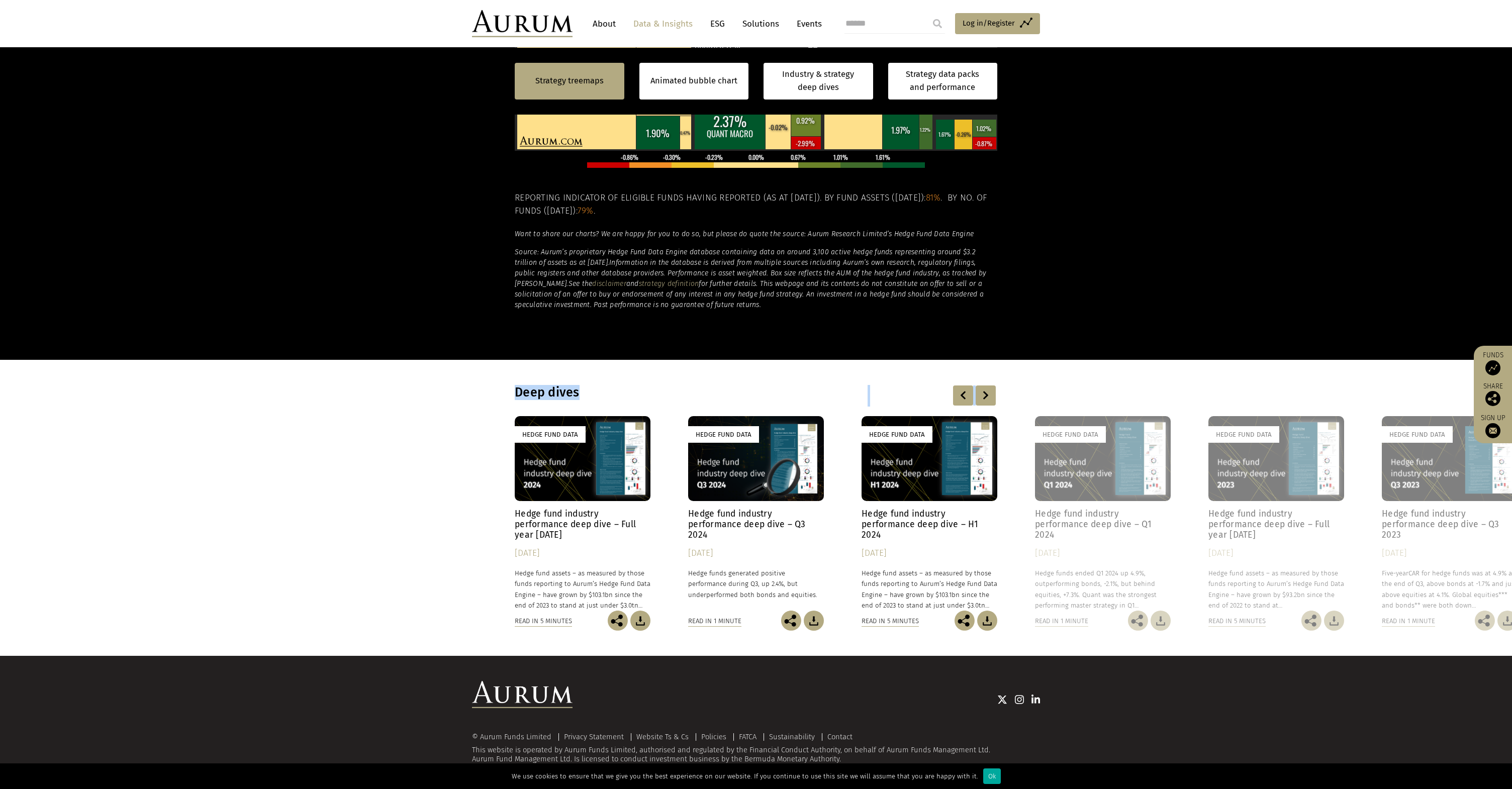
click at [961, 397] on div at bounding box center [963, 395] width 20 height 20
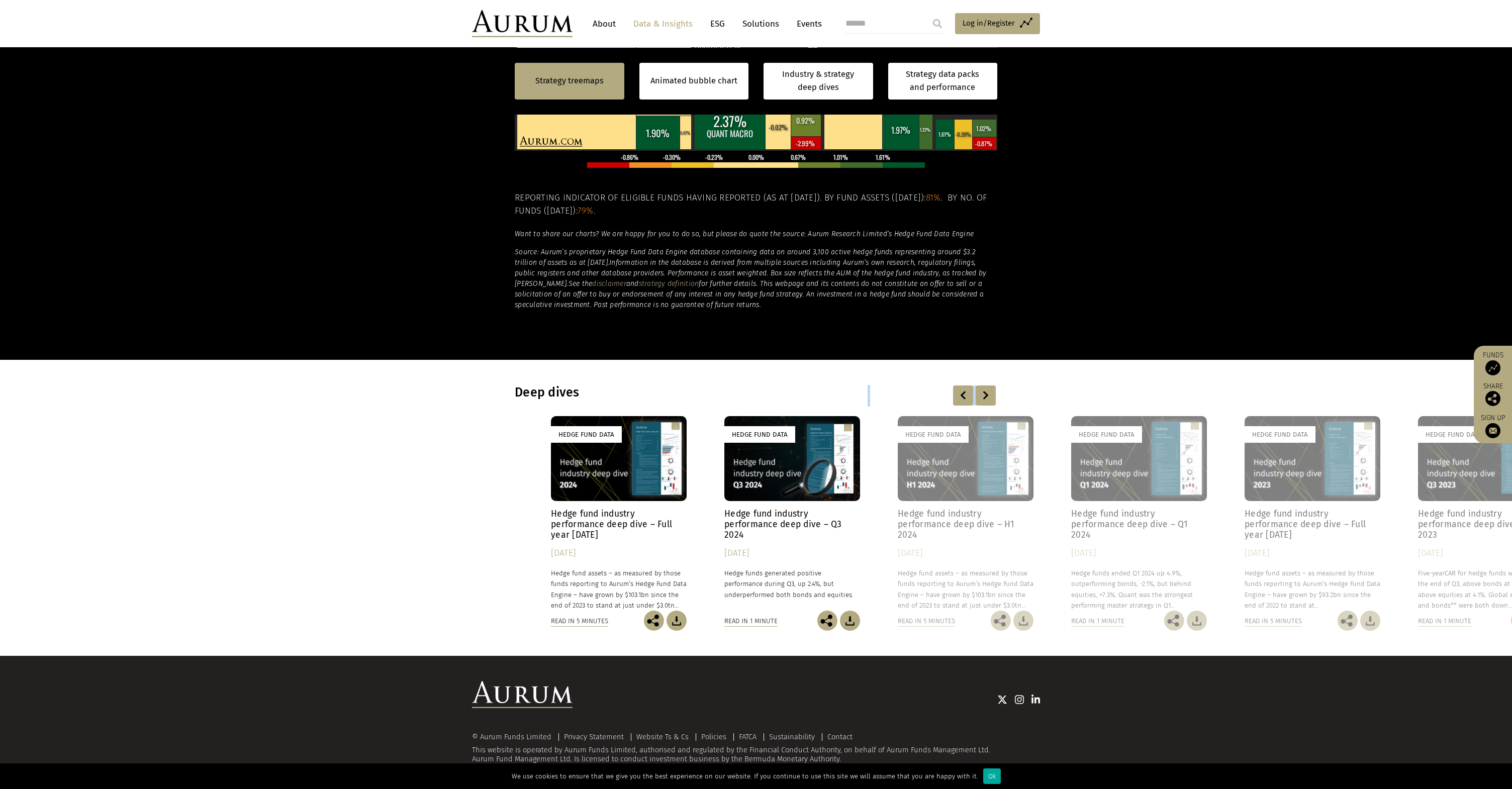
click at [961, 397] on div at bounding box center [963, 395] width 20 height 20
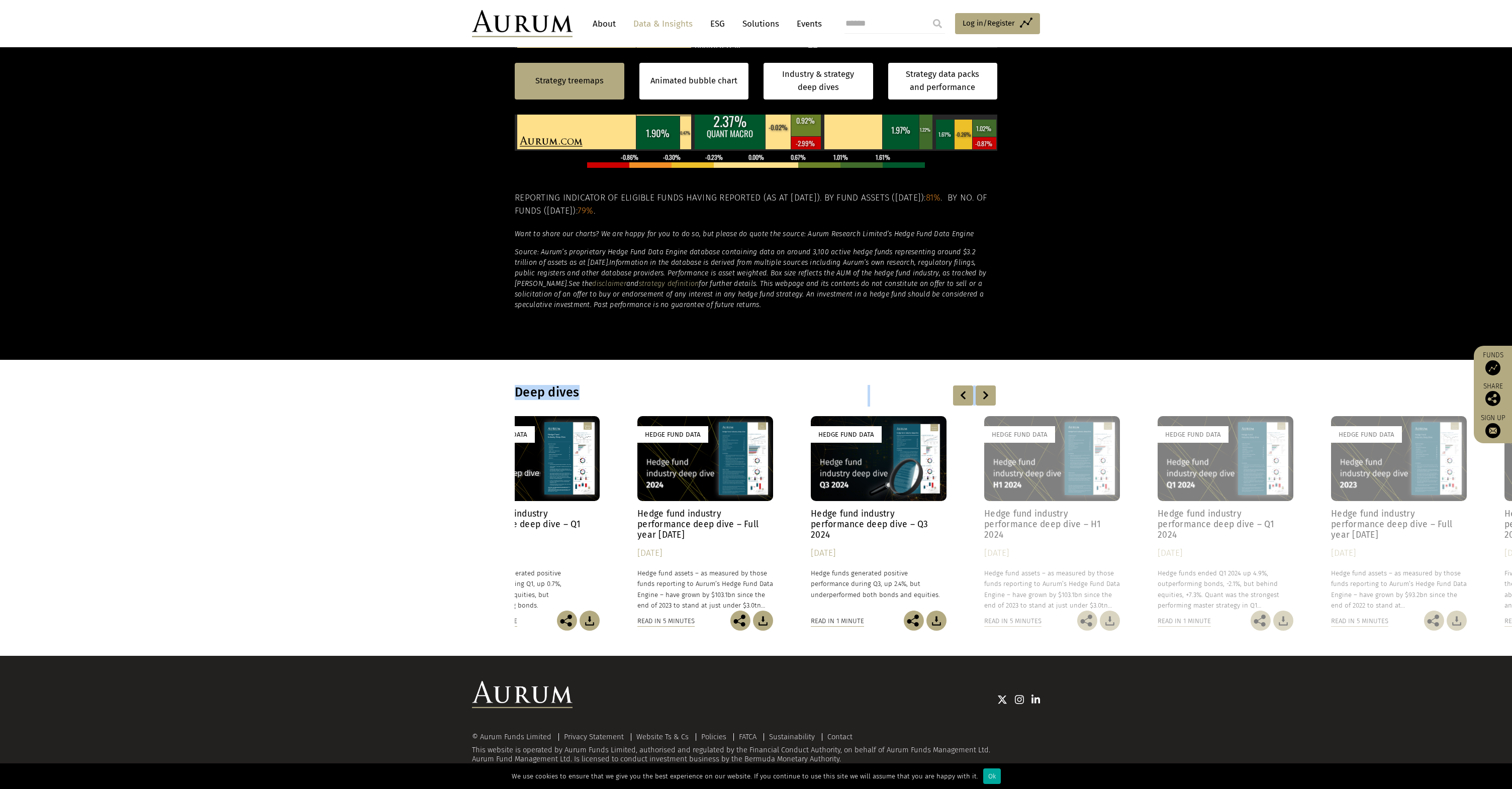
click at [961, 397] on div at bounding box center [963, 395] width 20 height 20
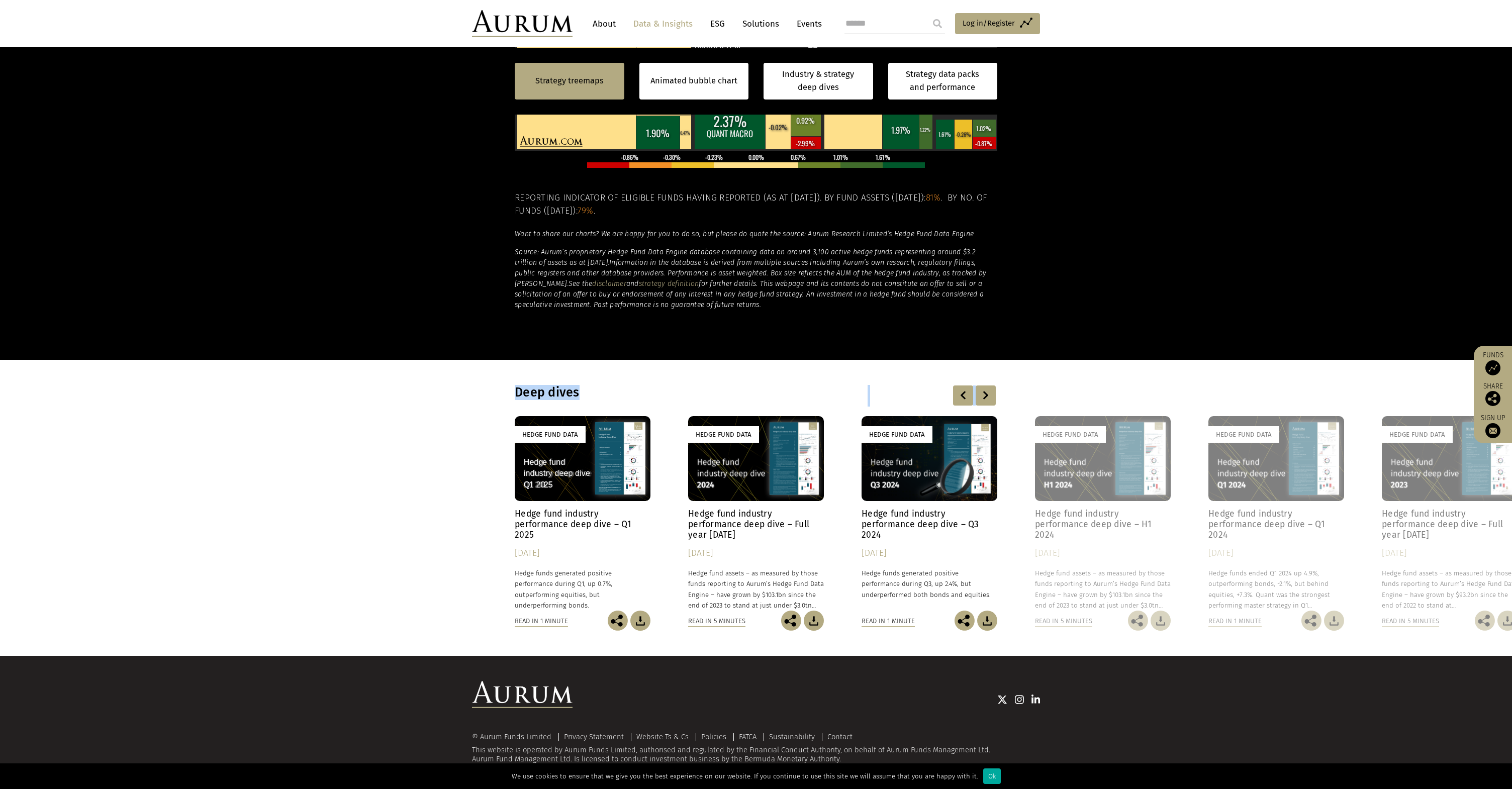
click at [961, 397] on div at bounding box center [963, 395] width 20 height 20
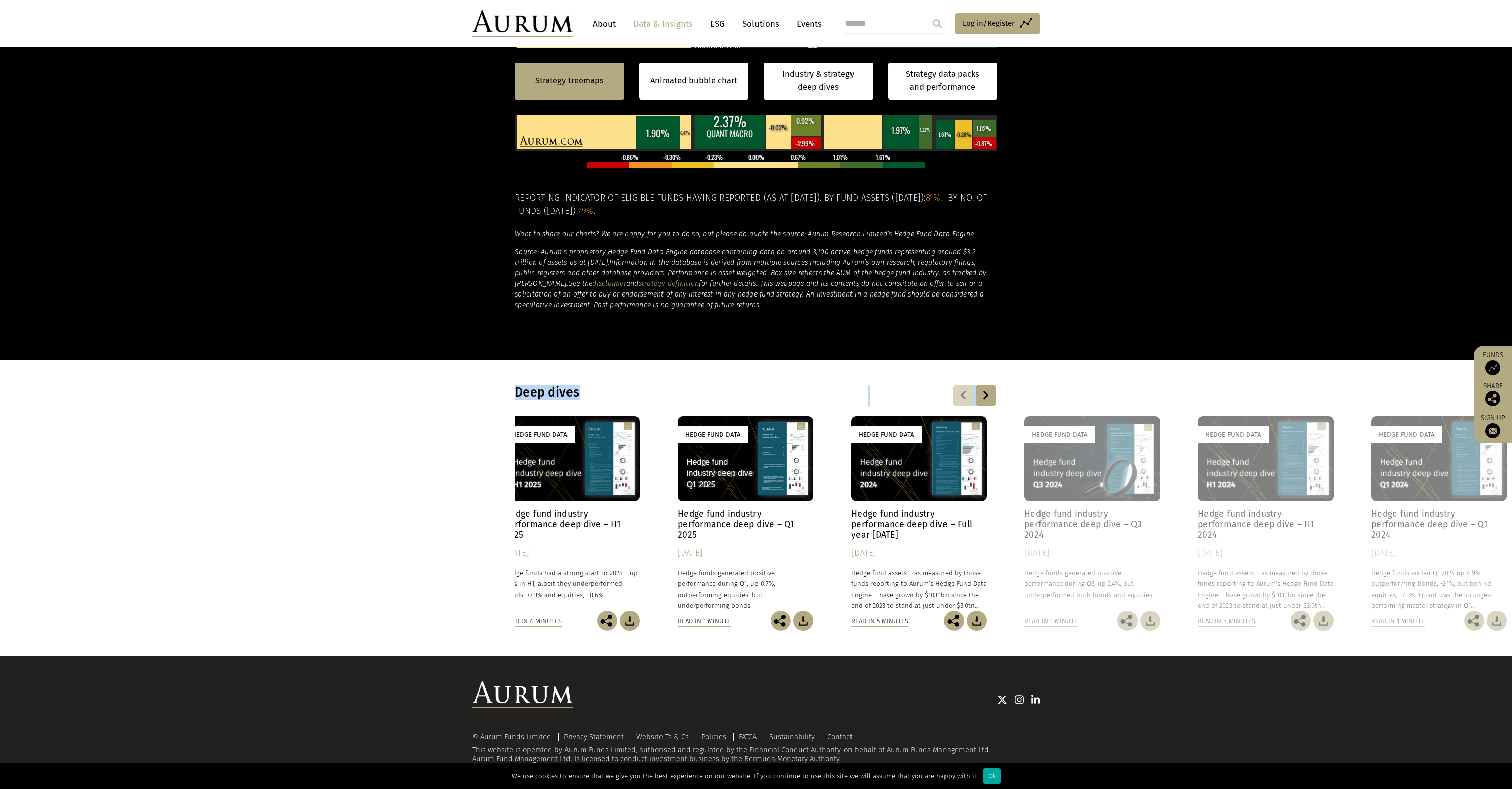
click at [961, 397] on div at bounding box center [963, 395] width 20 height 20
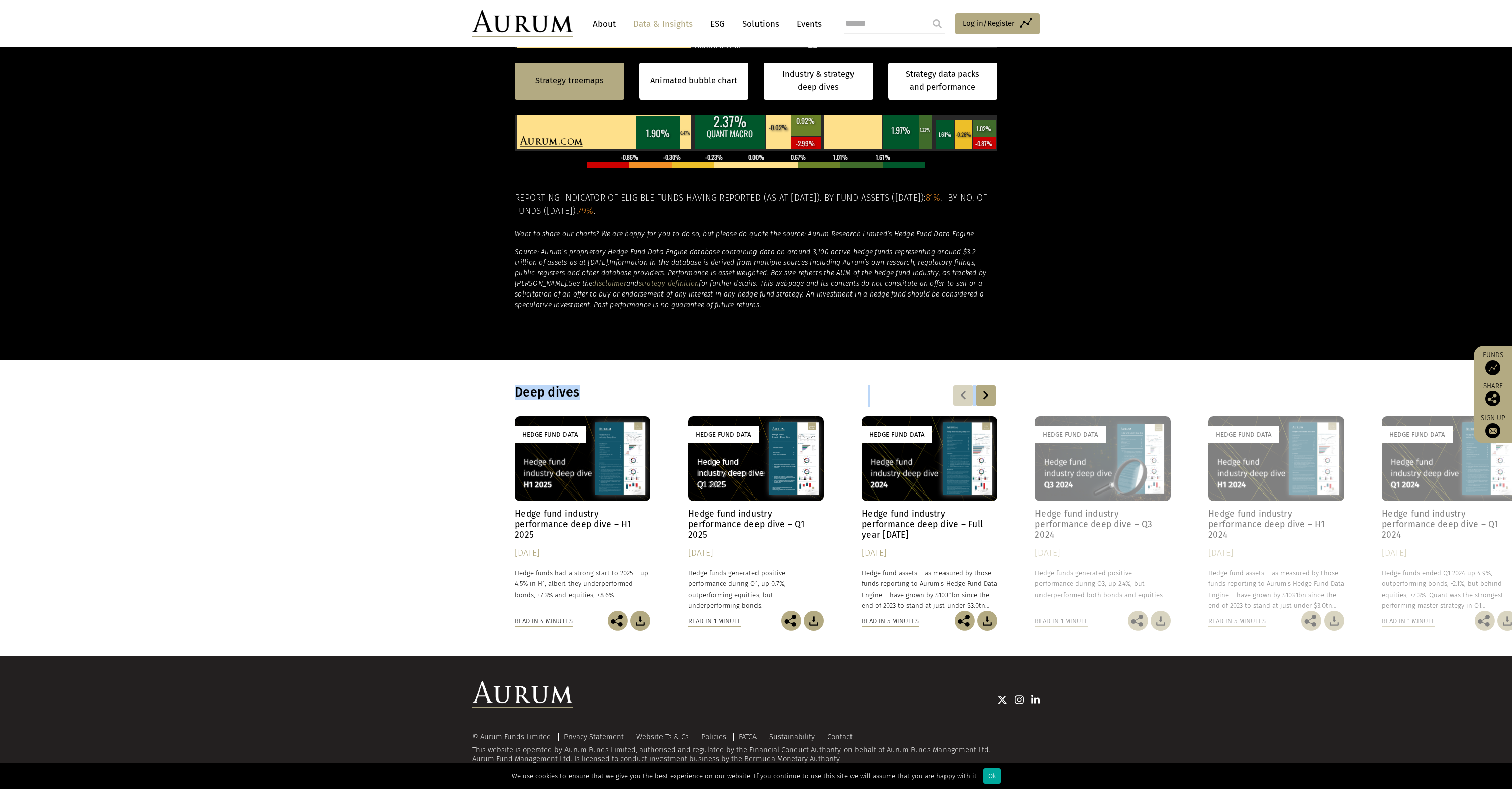
click at [961, 397] on div at bounding box center [963, 395] width 20 height 20
click at [961, 397] on div at bounding box center [963, 395] width 20 height 20
click at [545, 619] on div "Read in 4 minutes" at bounding box center [544, 621] width 58 height 11
click at [604, 485] on div "Hedge Fund Data" at bounding box center [582, 458] width 136 height 85
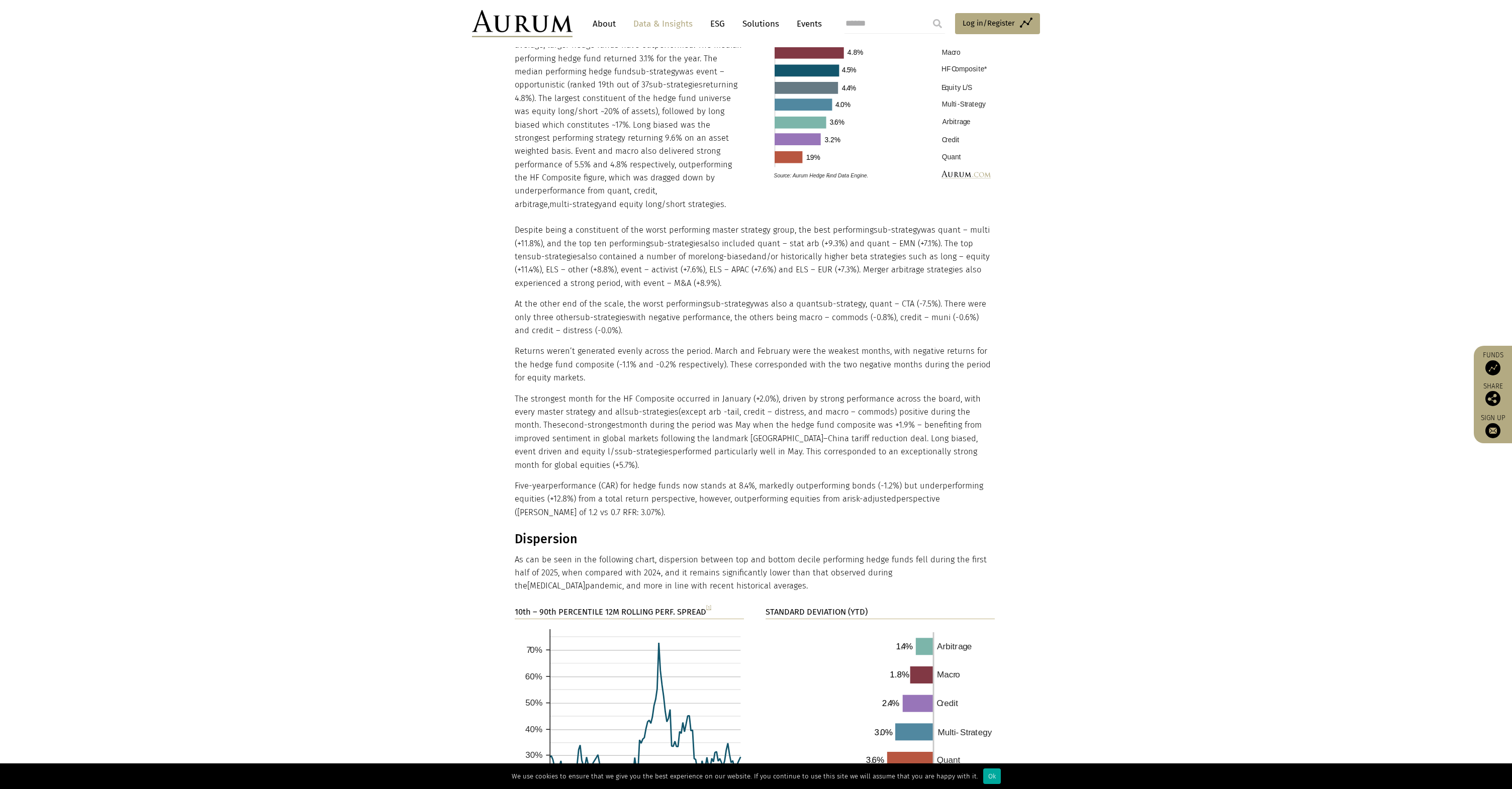
scroll to position [980, 0]
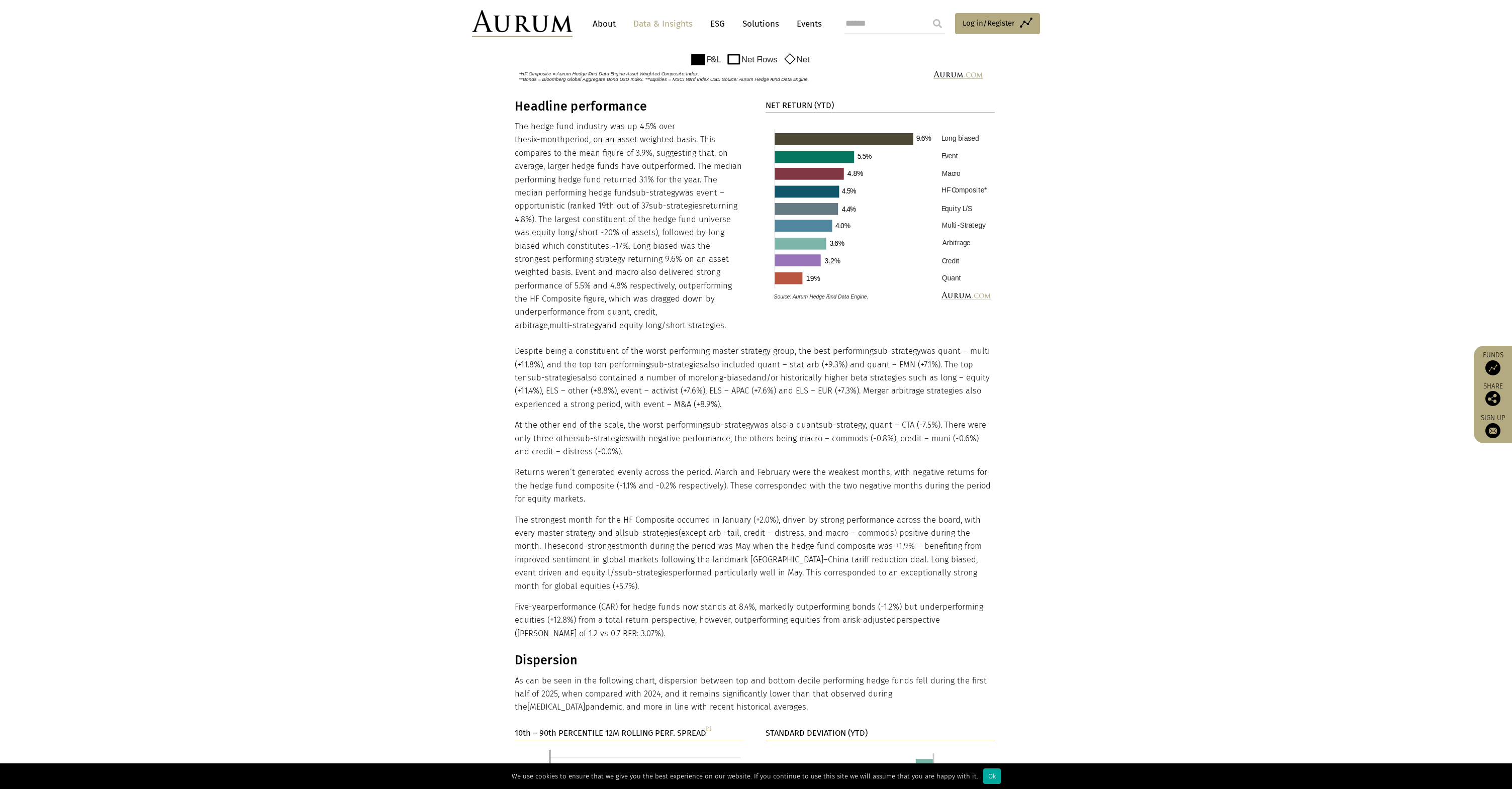
click at [461, 600] on section "Headline performance The hedge fund industry was up 4.5% over the six-month per…" at bounding box center [756, 376] width 1512 height 554
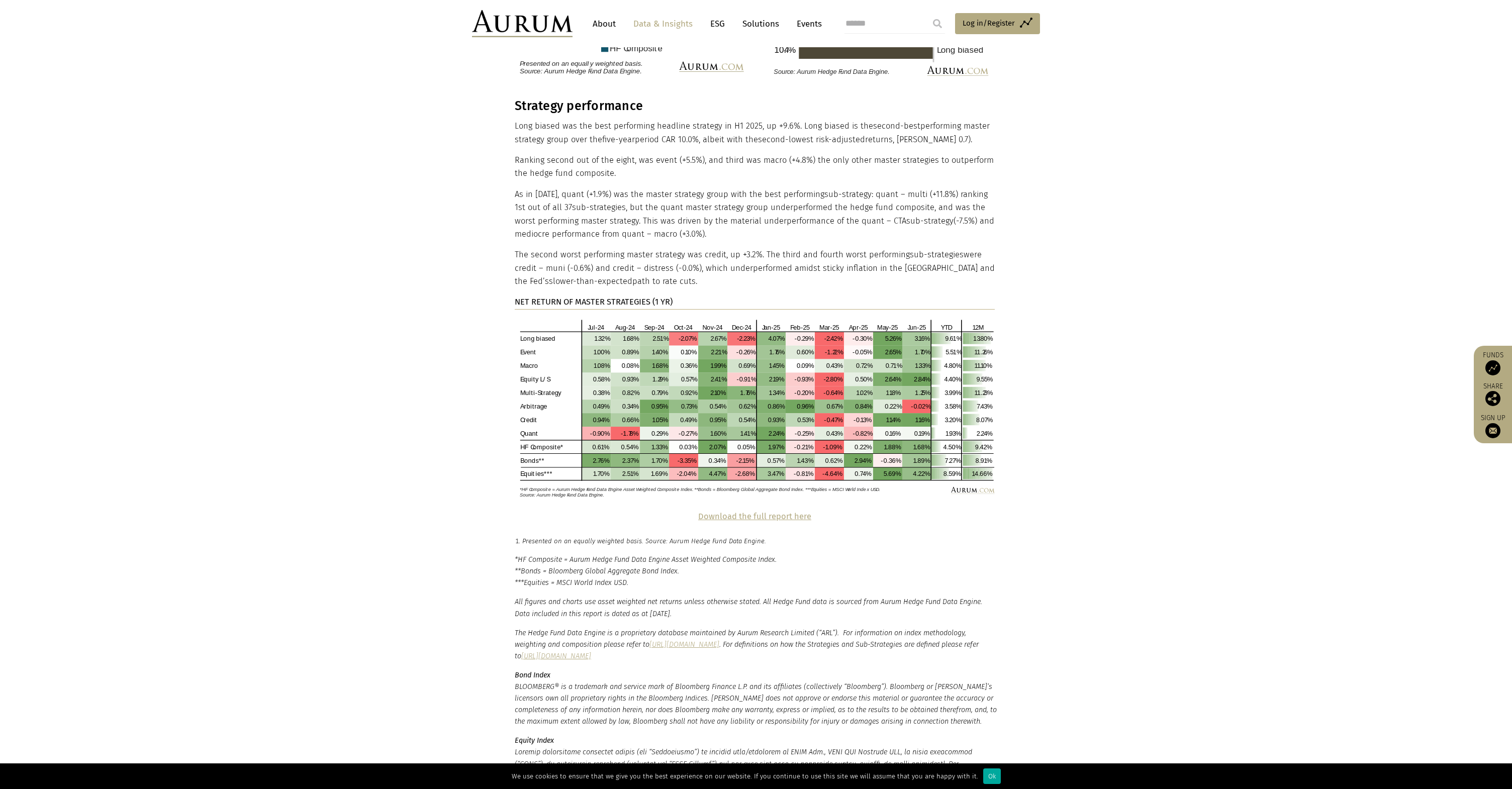
scroll to position [1903, 0]
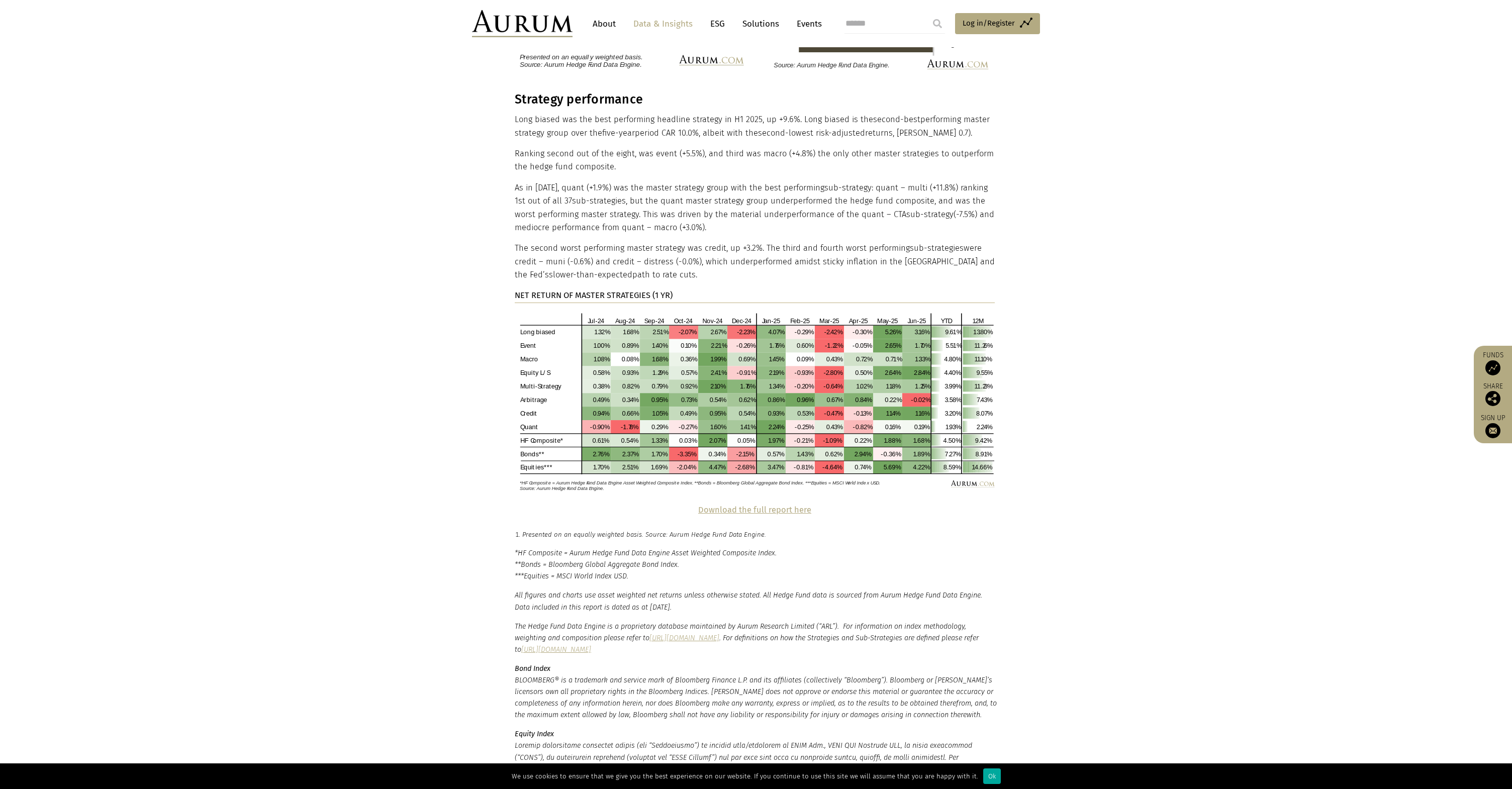
click at [390, 358] on section "Strategy performance Long biased was the best performing headline strategy in H…" at bounding box center [756, 297] width 1512 height 411
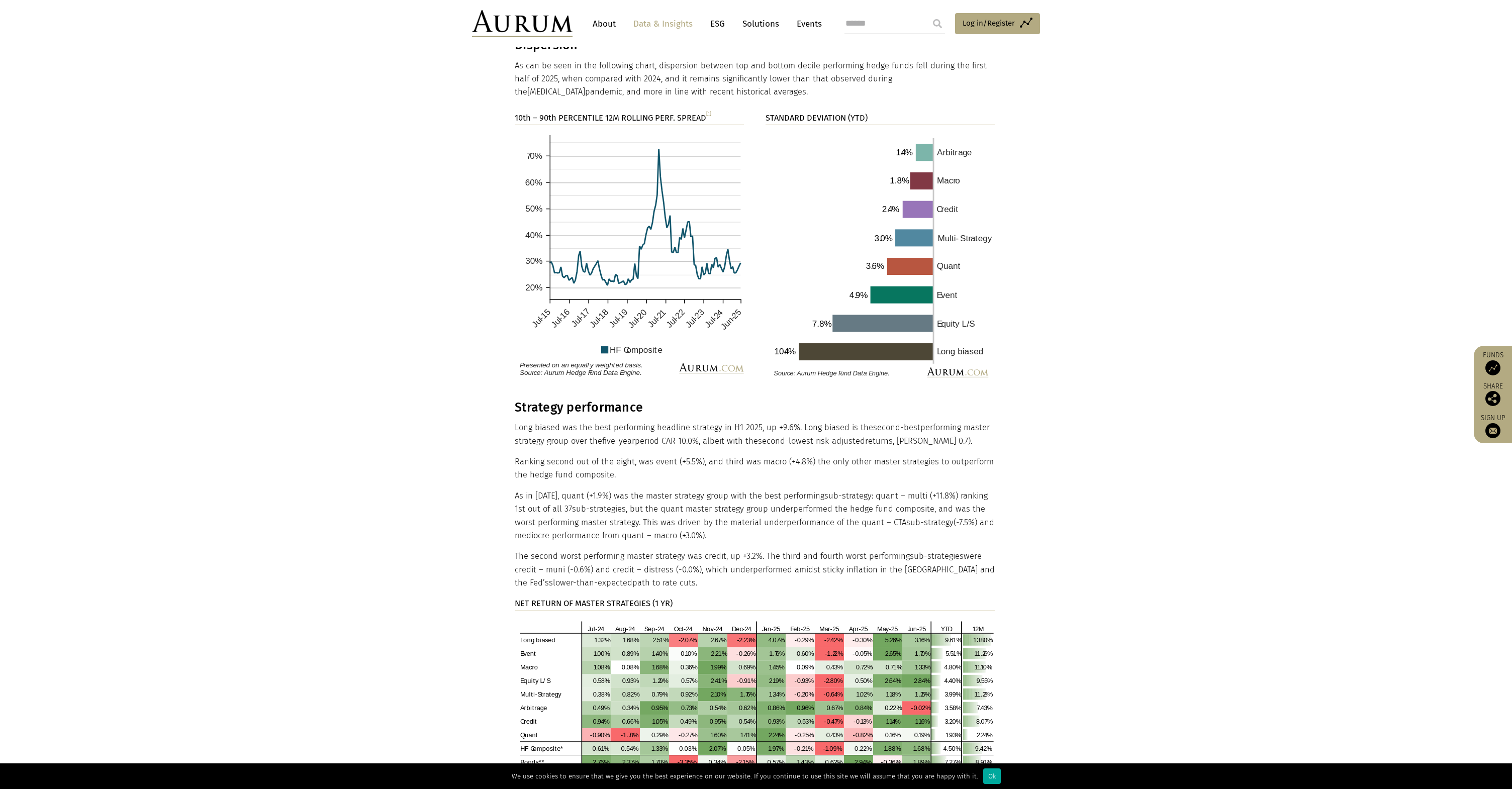
scroll to position [0, 0]
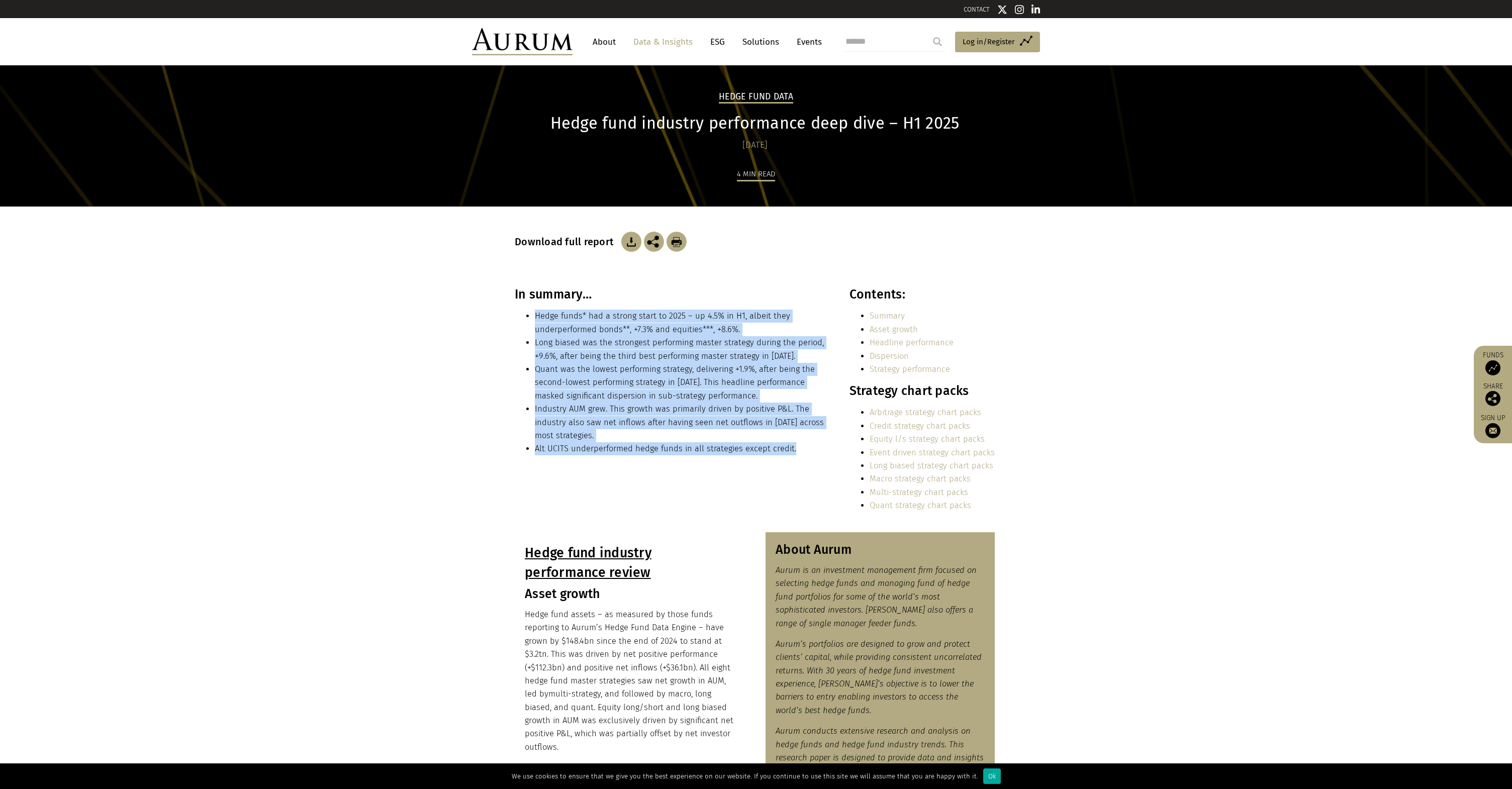
drag, startPoint x: 524, startPoint y: 313, endPoint x: 802, endPoint y: 460, distance: 314.5
click at [801, 463] on div "In summary… Hedge funds* had a strong start to 2025 – up 4.5% in H1, albeit the…" at bounding box center [671, 375] width 313 height 176
click at [802, 459] on div "In summary… Hedge funds* had a strong start to 2025 – up 4.5% in H1, albeit the…" at bounding box center [671, 375] width 313 height 176
drag, startPoint x: 801, startPoint y: 456, endPoint x: 490, endPoint y: 306, distance: 345.3
click at [490, 306] on section "In summary… Hedge funds* had a strong start to 2025 – up 4.5% in H1, albeit the…" at bounding box center [756, 409] width 1512 height 245
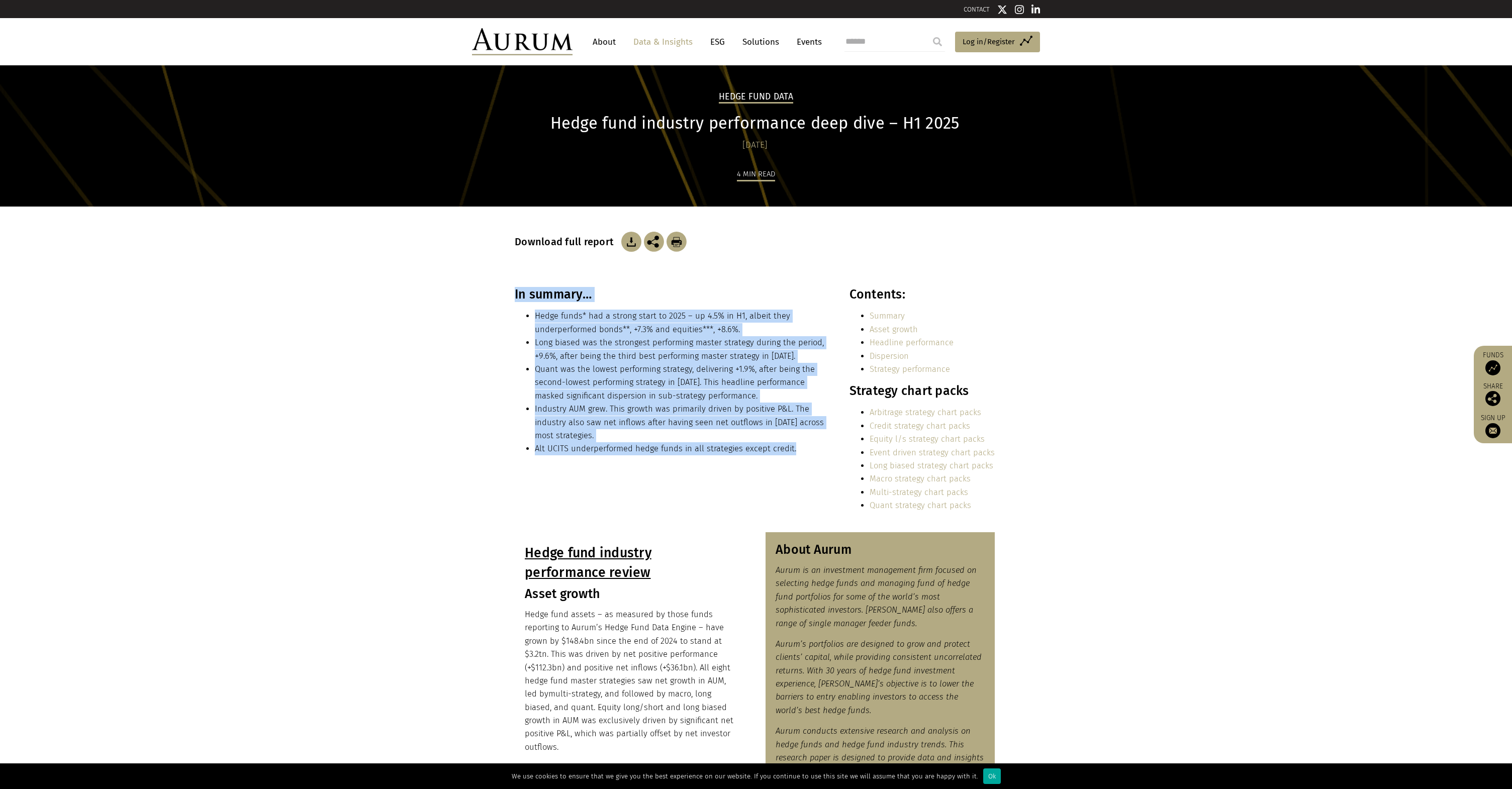
click at [535, 324] on li "Hedge funds* had a strong start to 2025 – up 4.5% in H1, albeit they underperfo…" at bounding box center [681, 323] width 292 height 26
drag, startPoint x: 534, startPoint y: 313, endPoint x: 797, endPoint y: 449, distance: 296.1
click at [797, 449] on ul "Hedge funds* had a strong start to 2025 – up 4.5% in H1, albeit they underperfo…" at bounding box center [671, 382] width 313 height 145
click at [797, 449] on li "Alt UCITS underperformed hedge funds in all strategies except credit." at bounding box center [681, 449] width 292 height 13
drag, startPoint x: 797, startPoint y: 449, endPoint x: 525, endPoint y: 320, distance: 301.0
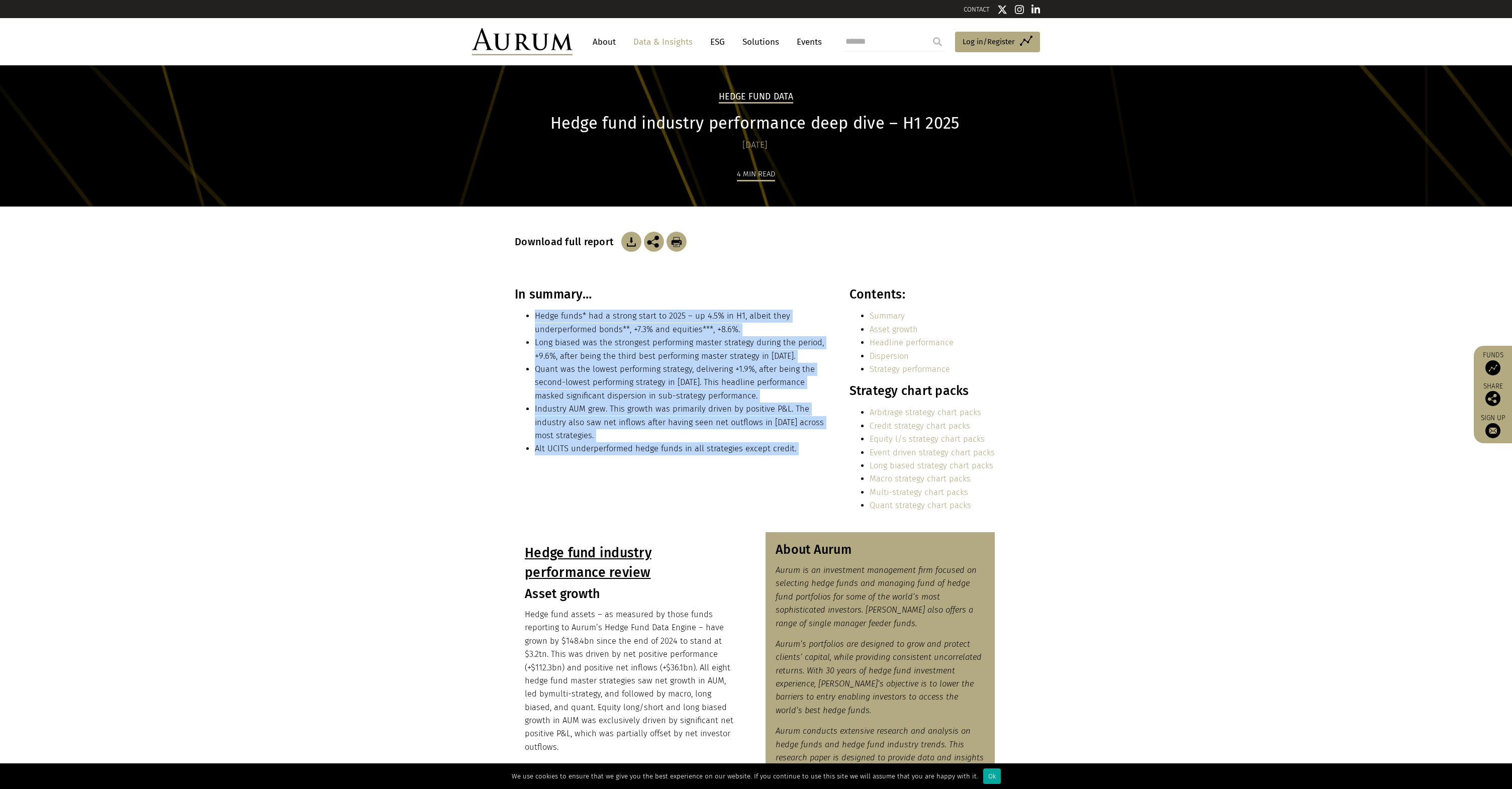
click at [525, 320] on ul "Hedge funds* had a strong start to 2025 – up 4.5% in H1, albeit they underperfo…" at bounding box center [671, 382] width 313 height 145
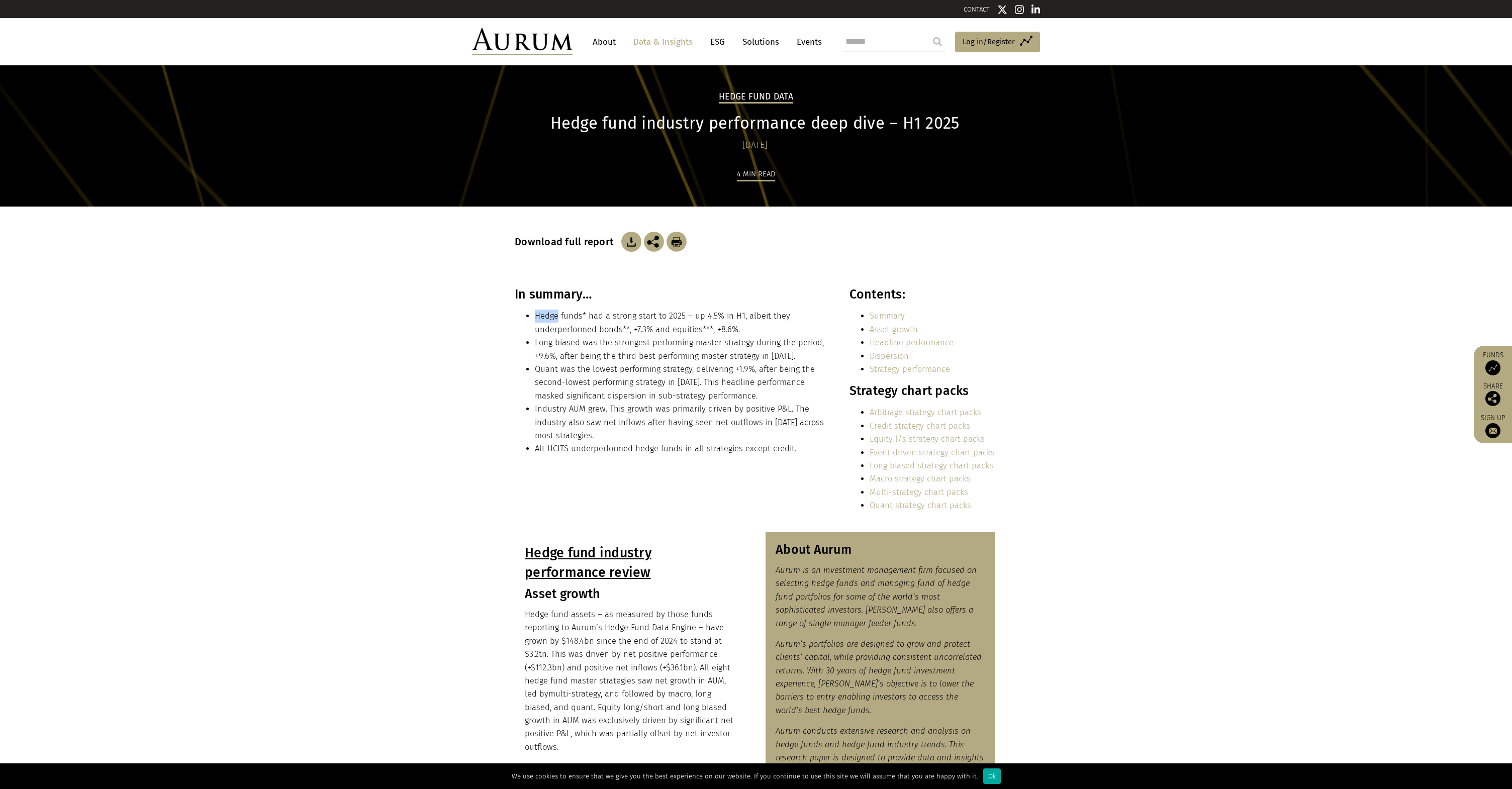
click at [535, 311] on li "Hedge funds* had a strong start to 2025 – up 4.5% in H1, albeit they underperfo…" at bounding box center [681, 323] width 292 height 26
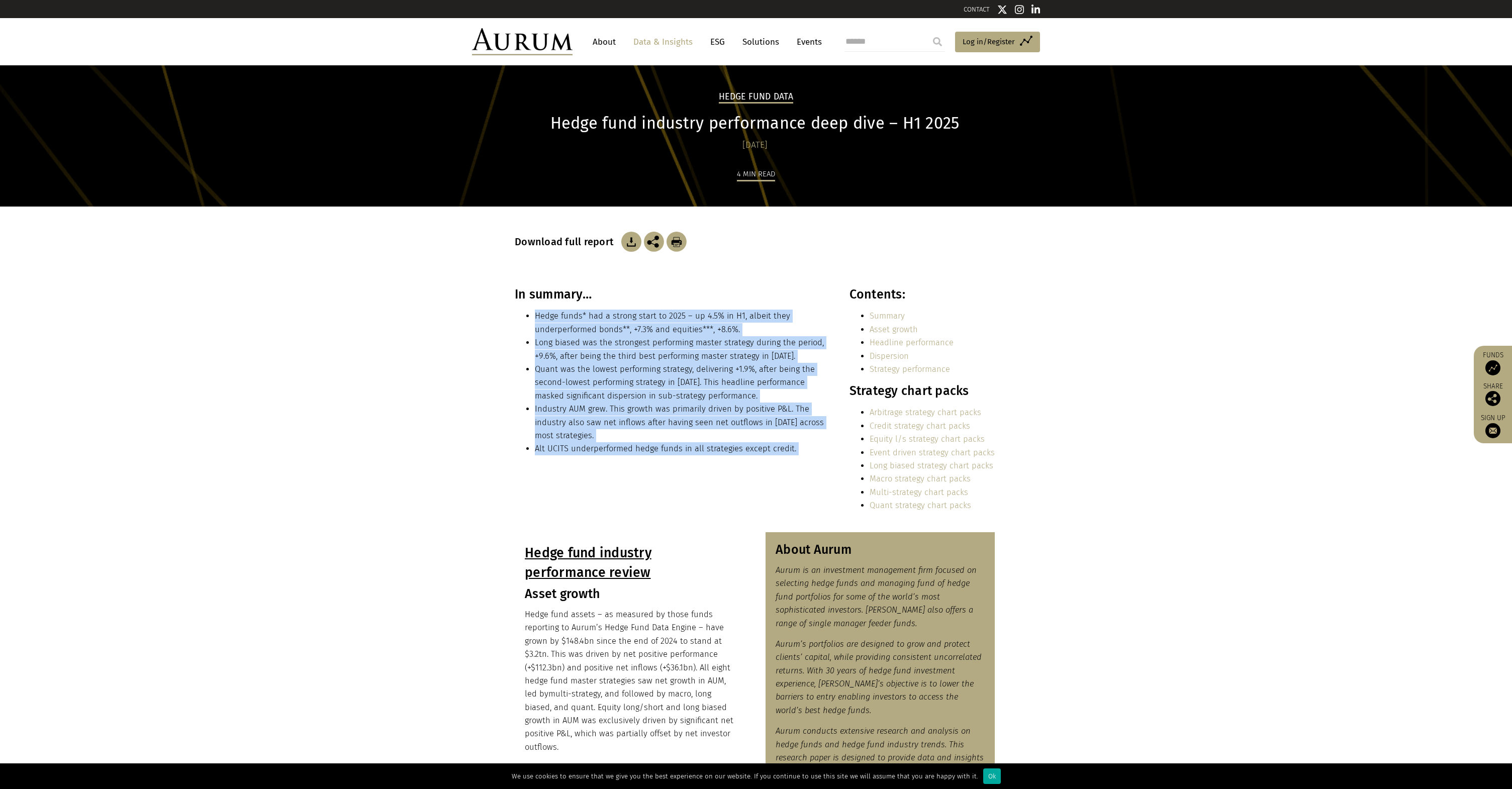
drag, startPoint x: 535, startPoint y: 313, endPoint x: 802, endPoint y: 461, distance: 305.3
click at [802, 461] on div "In summary… Hedge funds* had a strong start to 2025 – up 4.5% in H1, albeit the…" at bounding box center [671, 375] width 313 height 176
click at [804, 450] on li "Alt UCITS underperformed hedge funds in all strategies except credit." at bounding box center [681, 449] width 292 height 13
drag, startPoint x: 804, startPoint y: 450, endPoint x: 523, endPoint y: 320, distance: 309.6
click at [523, 320] on ul "Hedge funds* had a strong start to 2025 – up 4.5% in H1, albeit they underperfo…" at bounding box center [671, 382] width 313 height 145
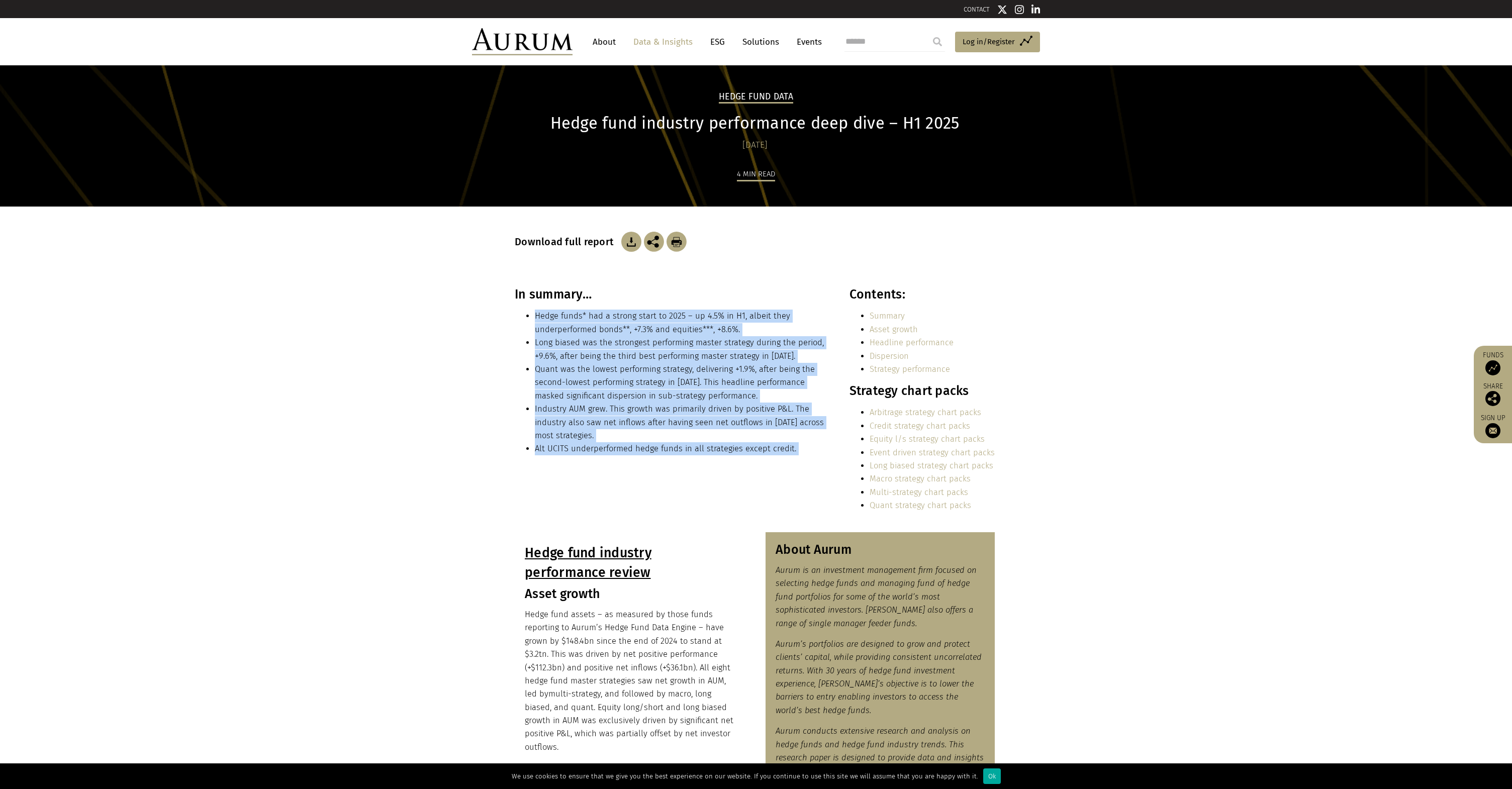
click at [537, 315] on li "Hedge funds* had a strong start to 2025 – up 4.5% in H1, albeit they underperfo…" at bounding box center [681, 323] width 292 height 26
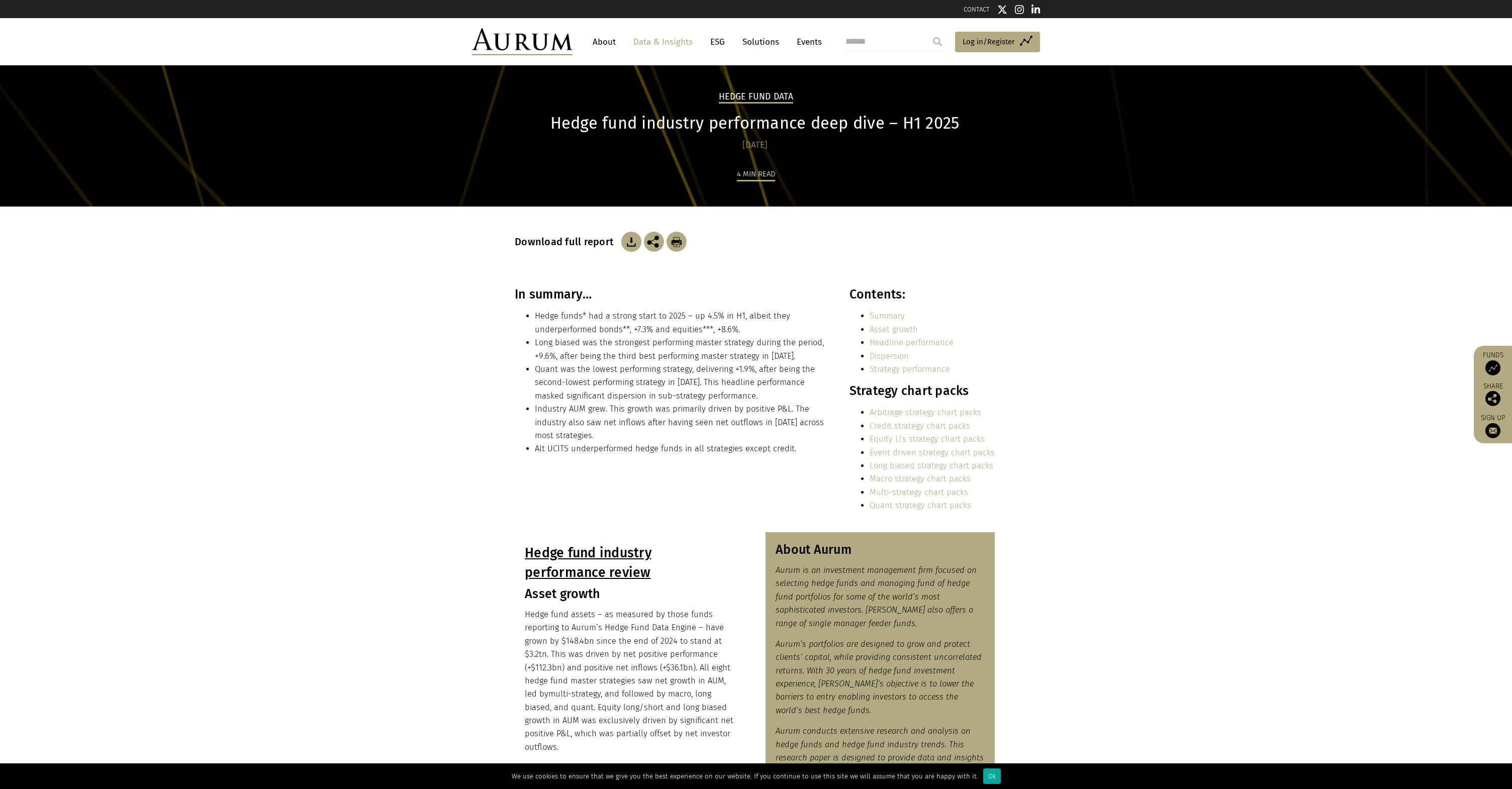
click at [1072, 414] on section "In summary… Hedge funds* had a strong start to 2025 – up 4.5% in H1, albeit the…" at bounding box center [756, 409] width 1512 height 245
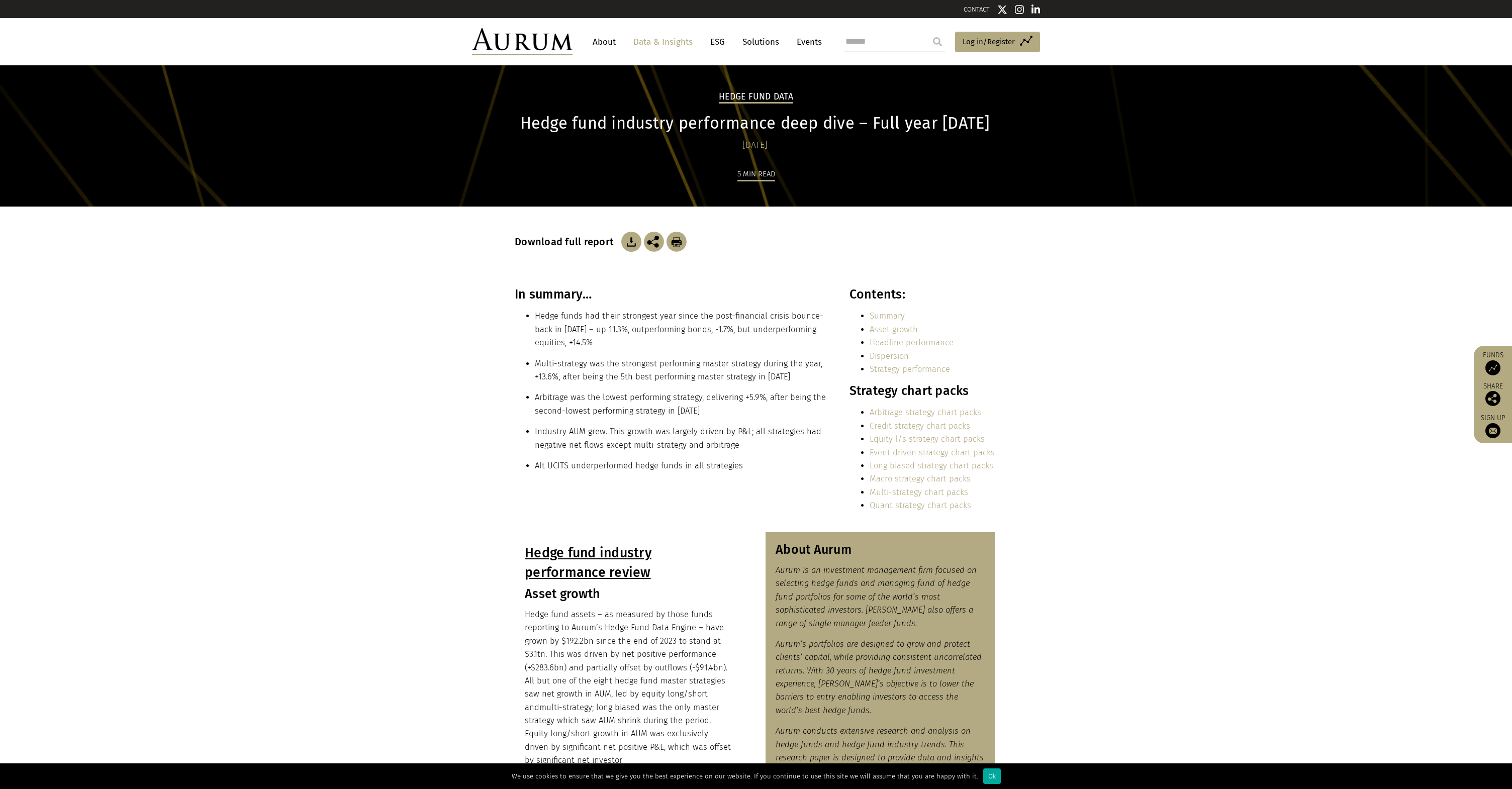
click at [562, 468] on li "Alt UCITS underperformed hedge funds in all strategies" at bounding box center [681, 466] width 292 height 13
click at [562, 466] on li "Alt UCITS underperformed hedge funds in all strategies" at bounding box center [681, 466] width 292 height 13
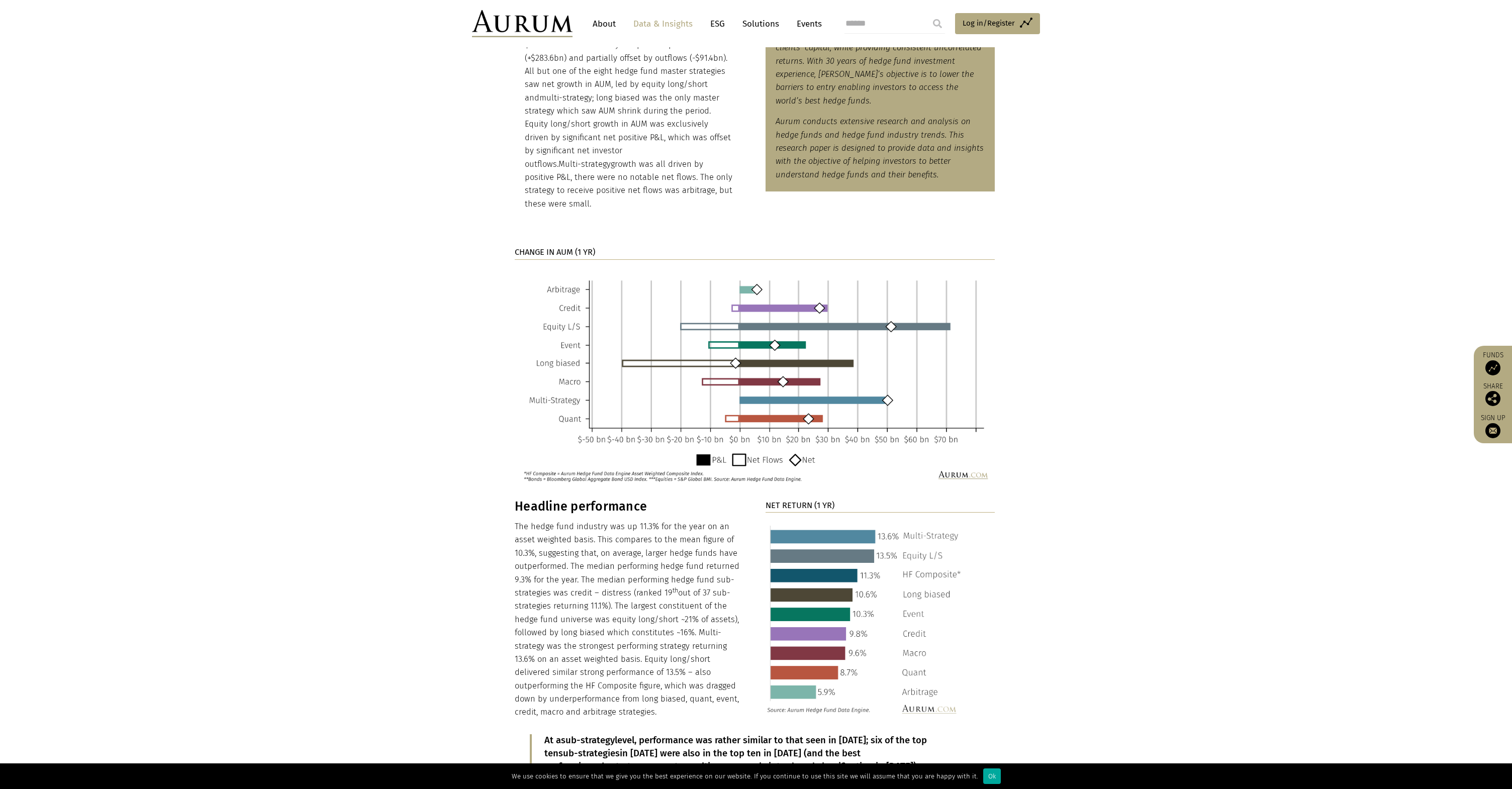
scroll to position [719, 0]
